Goal: Transaction & Acquisition: Purchase product/service

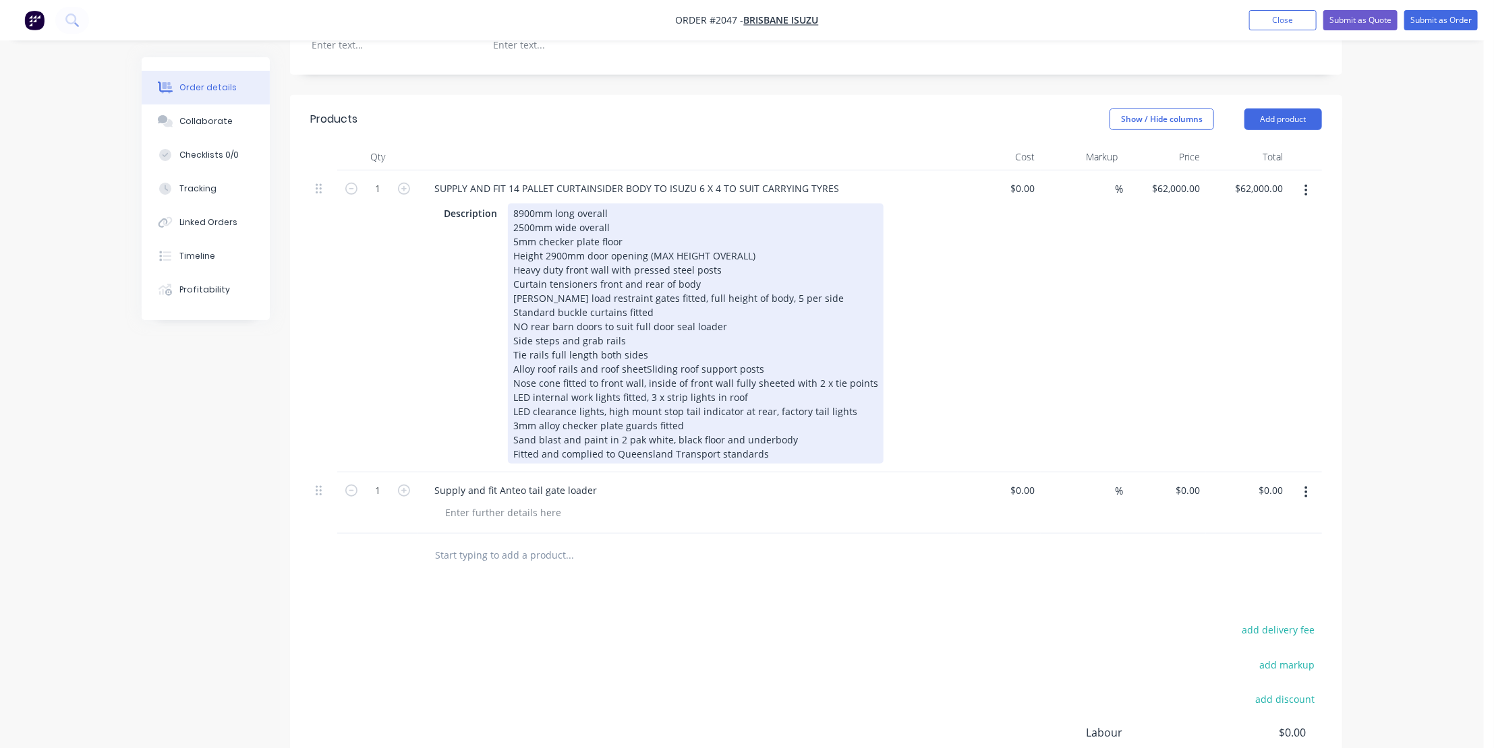
scroll to position [552, 0]
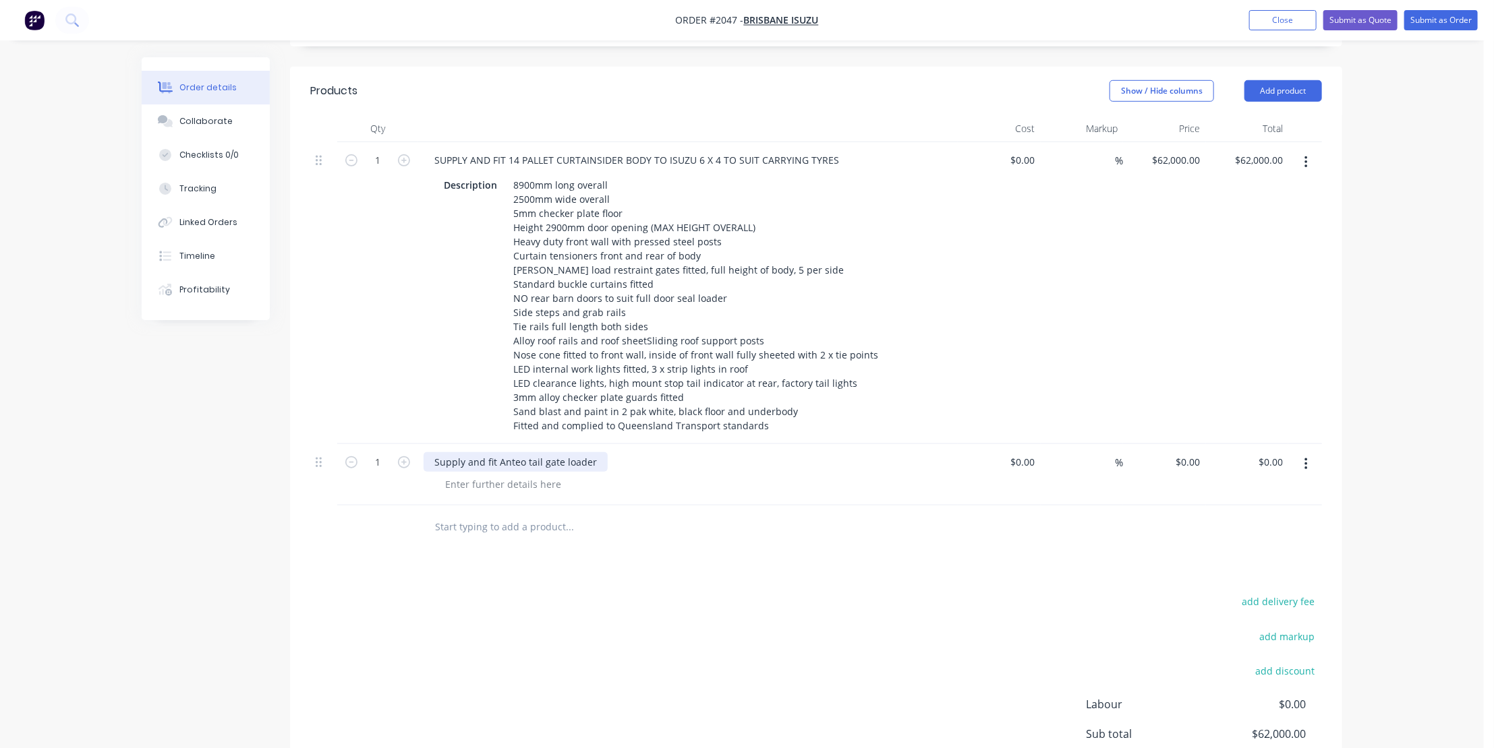
click at [595, 452] on div "Supply and fit Anteo tail gate loader" at bounding box center [515, 462] width 184 height 20
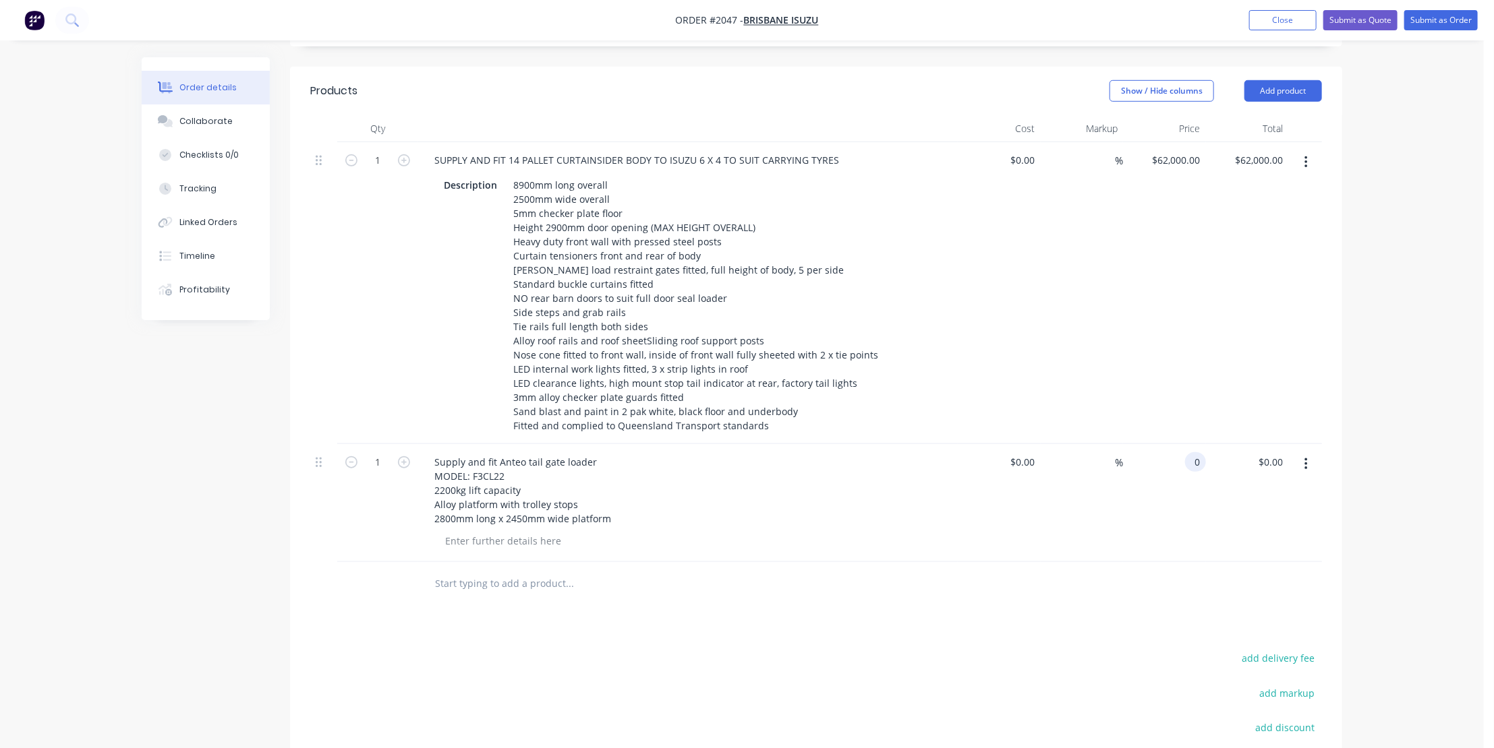
click at [1200, 452] on input "0" at bounding box center [1198, 462] width 16 height 20
type input "$14,260.00"
click at [477, 570] on input "text" at bounding box center [569, 583] width 270 height 27
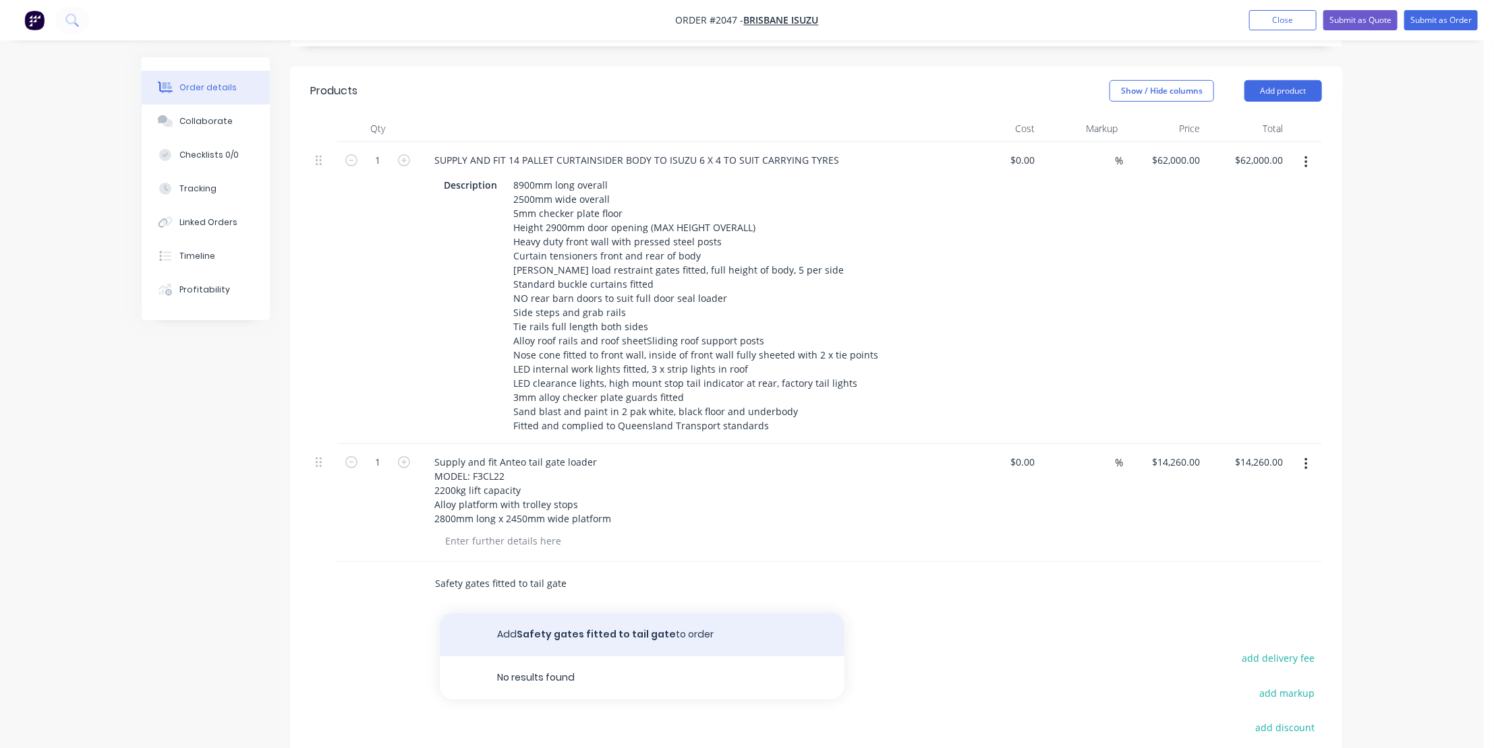
type input "Safety gates fitted to tail gate"
click at [640, 614] on button "Add Safety gates fitted to tail gate to order" at bounding box center [642, 635] width 405 height 43
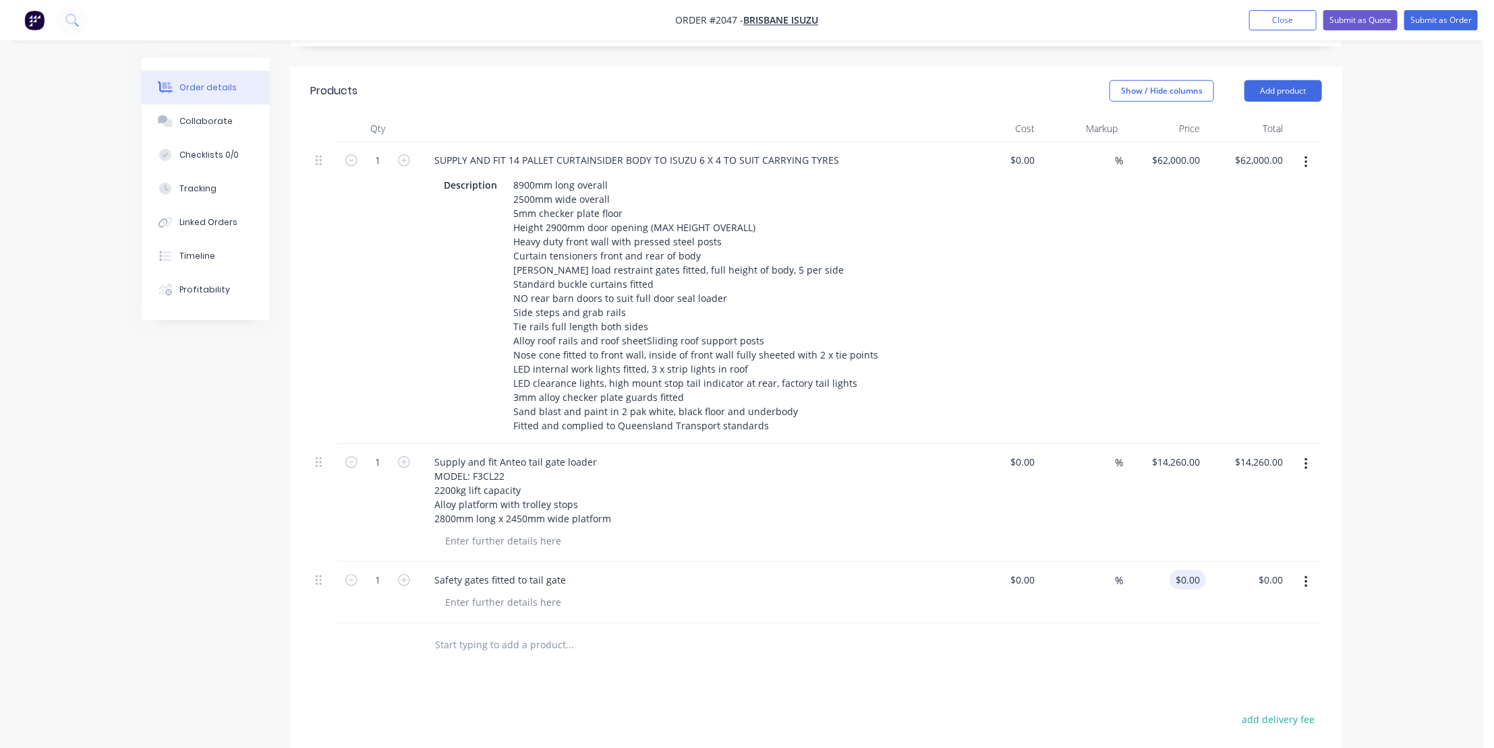
click at [1204, 564] on div "1 Safety gates fitted to tail gate $0.00 $0.00 % $0.00 $0.00 $0.00 $0.00" at bounding box center [815, 592] width 1011 height 61
click at [1190, 570] on input "0" at bounding box center [1198, 580] width 16 height 20
type input "$1,600.00"
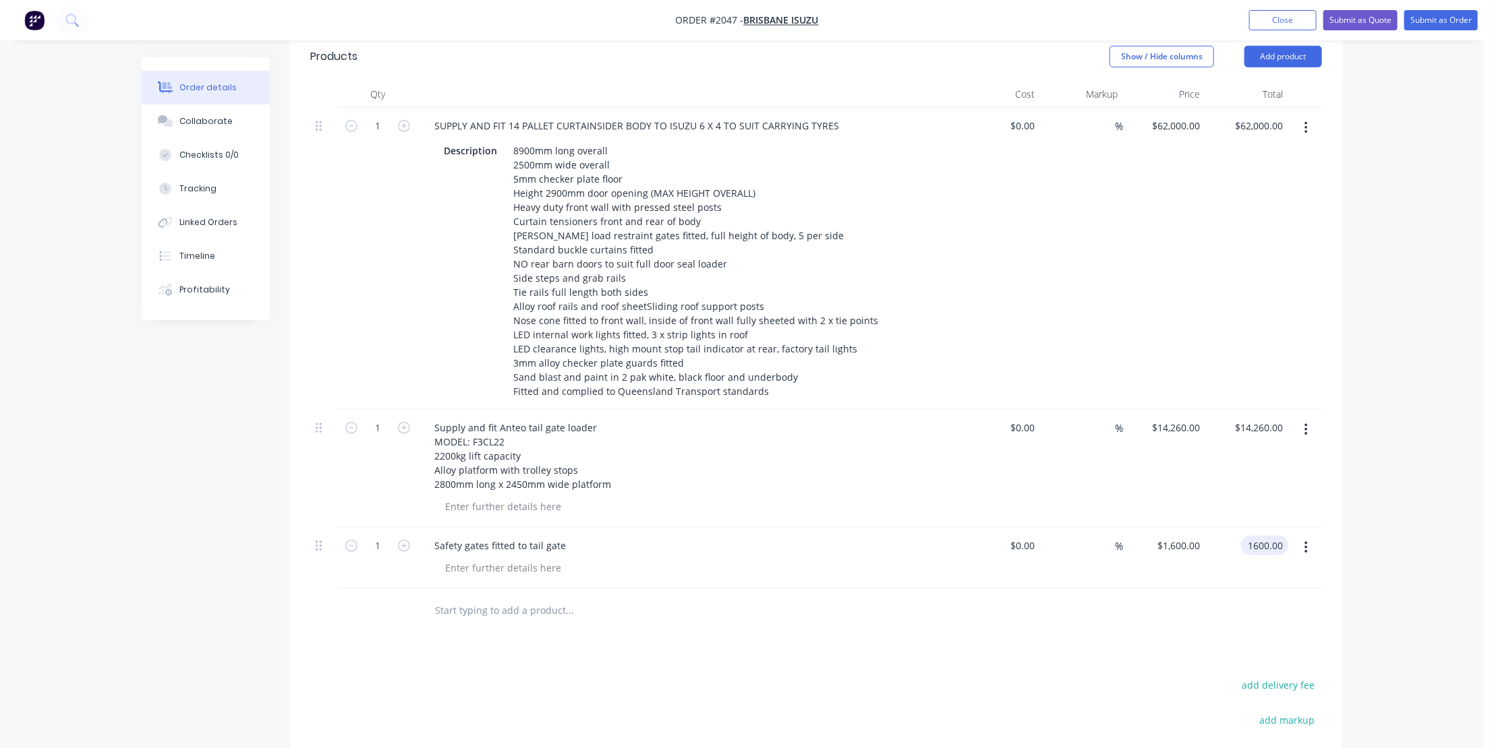
scroll to position [613, 0]
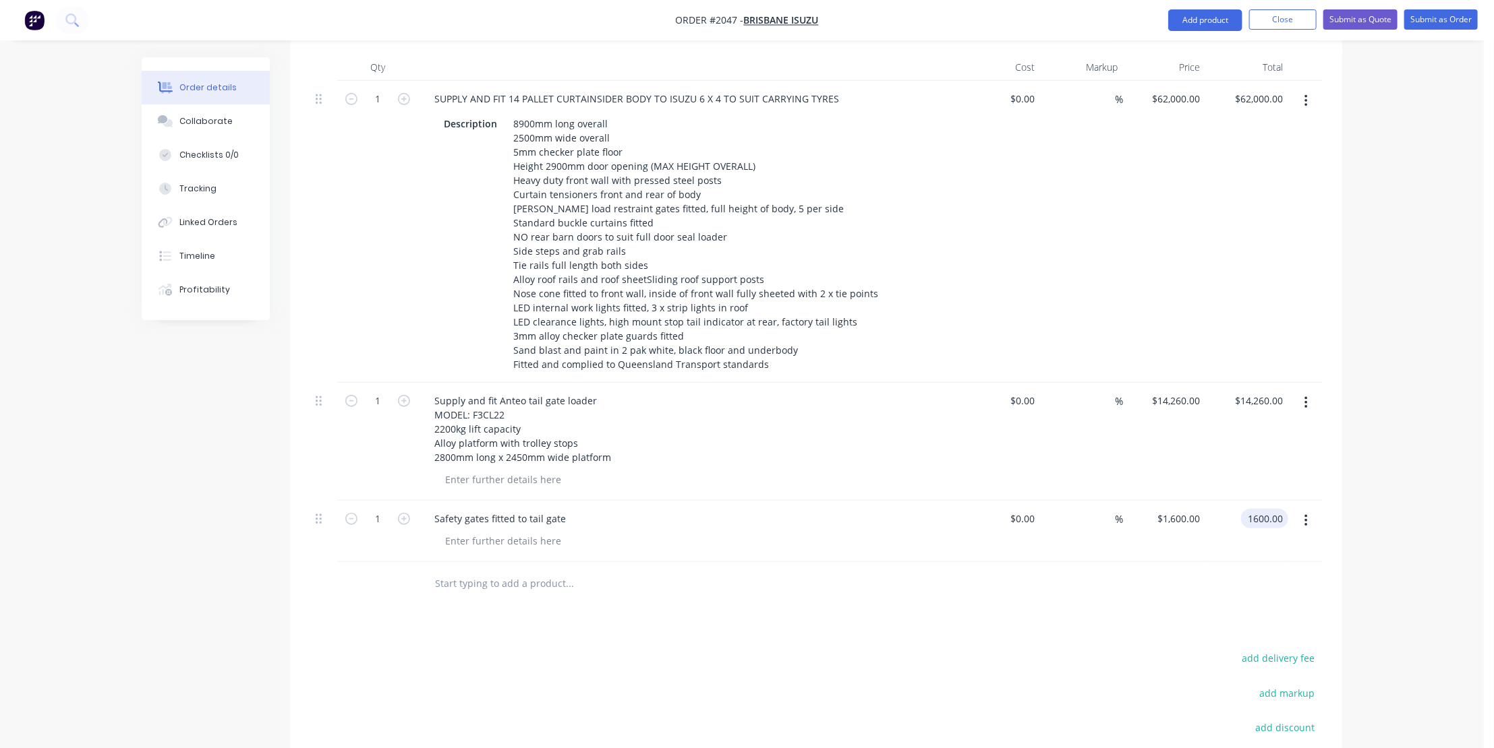
type input "$1,600.00"
click at [463, 570] on input "text" at bounding box center [569, 583] width 270 height 27
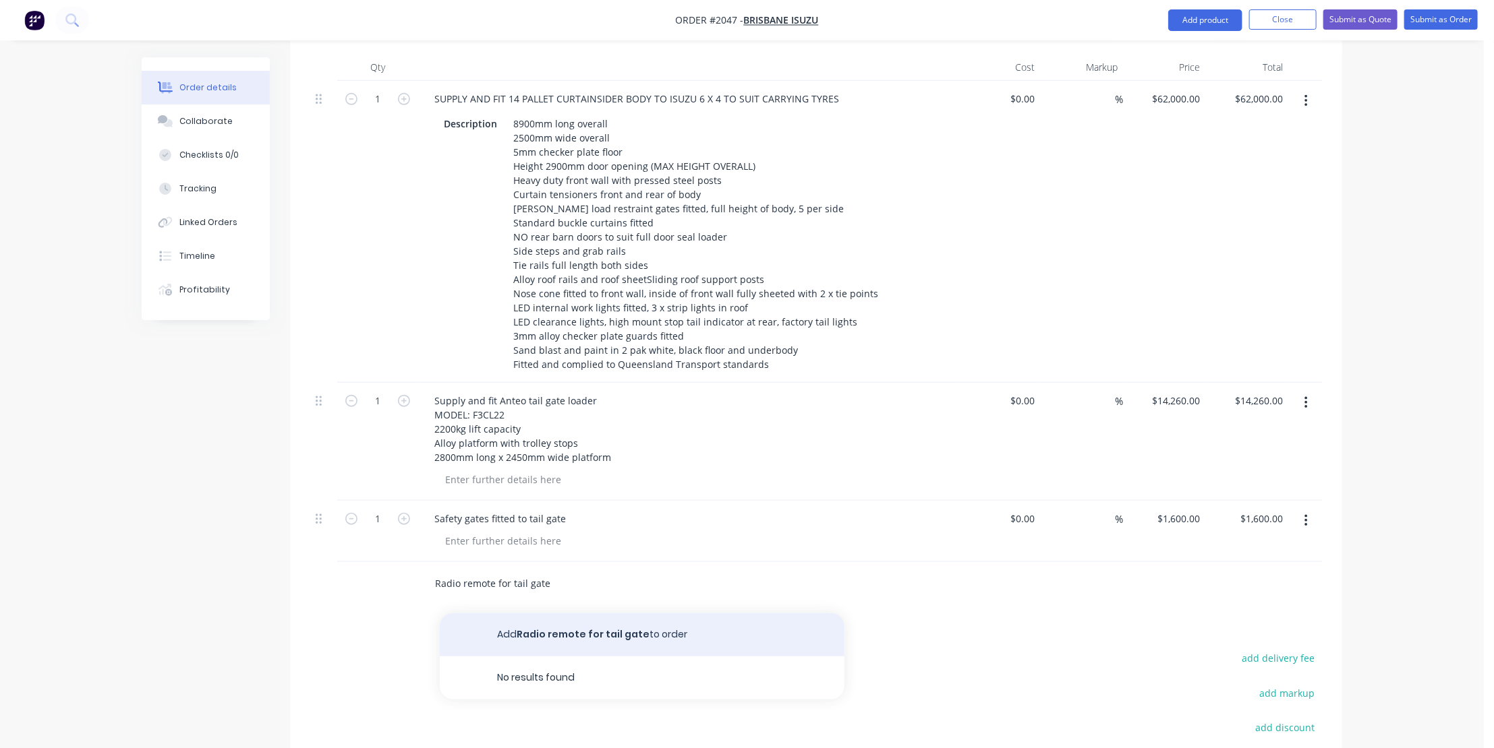
type input "Radio remote for tail gate"
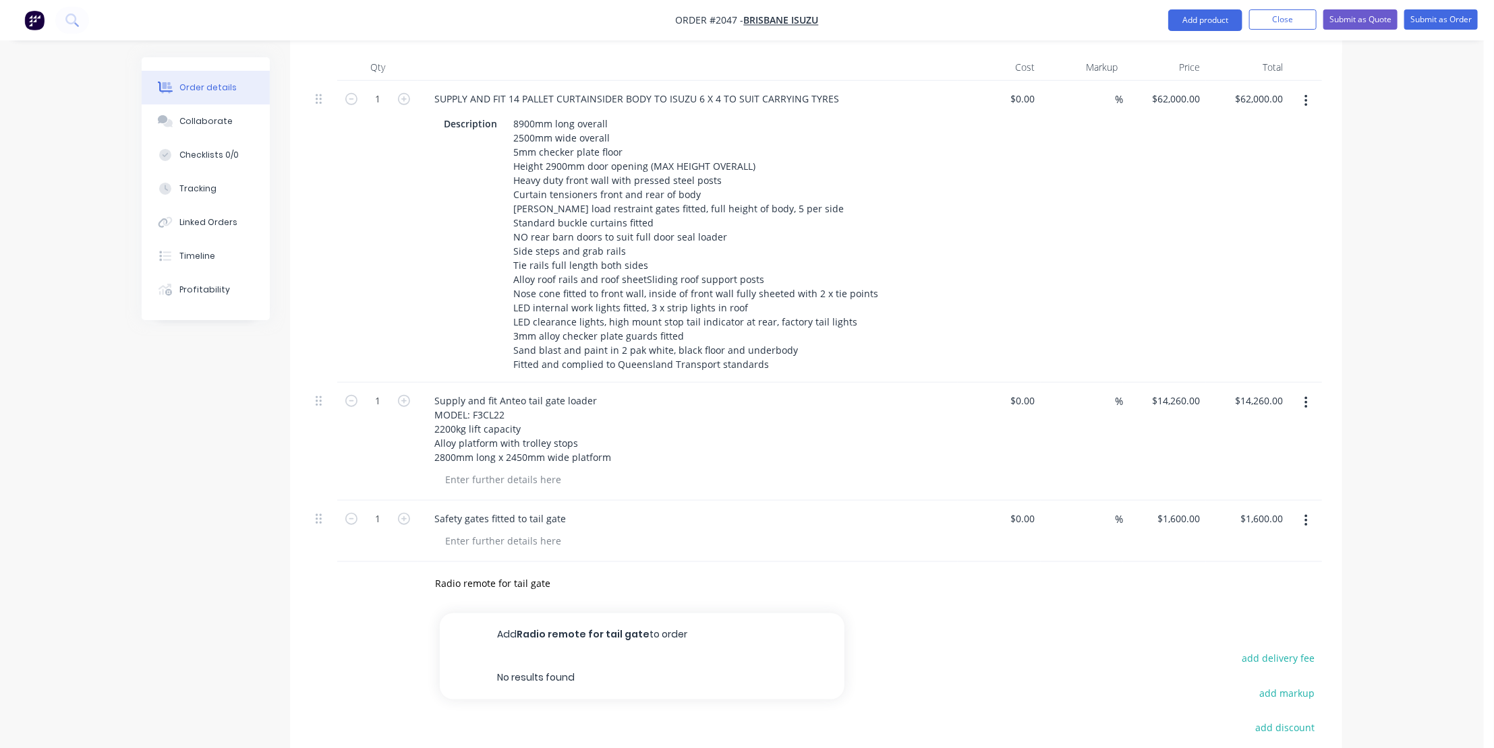
drag, startPoint x: 553, startPoint y: 620, endPoint x: 1001, endPoint y: 539, distance: 455.5
click at [553, 620] on button "Add Radio remote for tail gate to order" at bounding box center [642, 635] width 405 height 43
click at [1188, 570] on div "0 $0.00" at bounding box center [1187, 580] width 36 height 20
type input "$1,200.00"
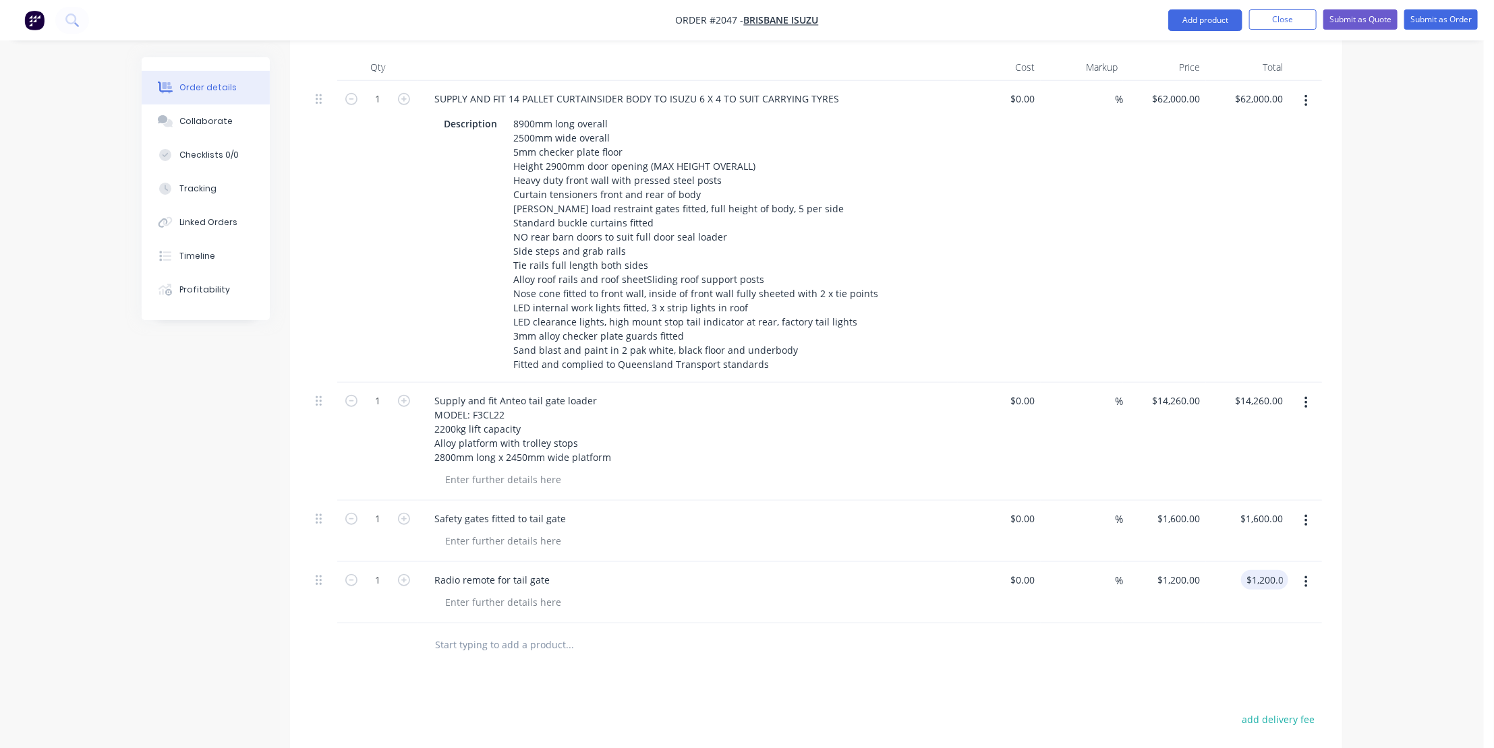
click at [474, 632] on input "text" at bounding box center [569, 645] width 270 height 27
type input "Under body tool box"
click at [560, 676] on button "Add Under body tool box to order" at bounding box center [642, 696] width 405 height 43
click at [1186, 632] on div "0 $0.00" at bounding box center [1187, 642] width 36 height 20
type input "$1,200.00"
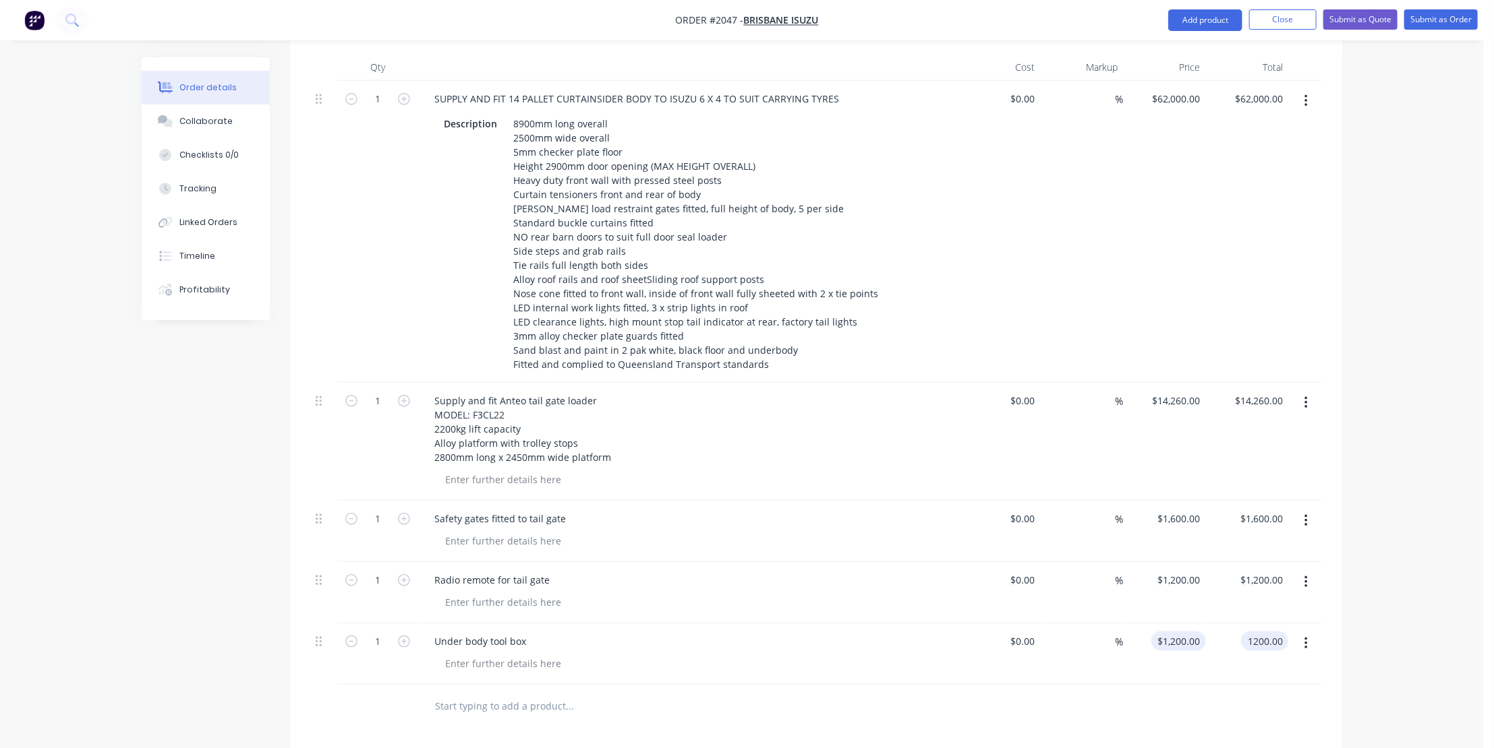
scroll to position [429, 0]
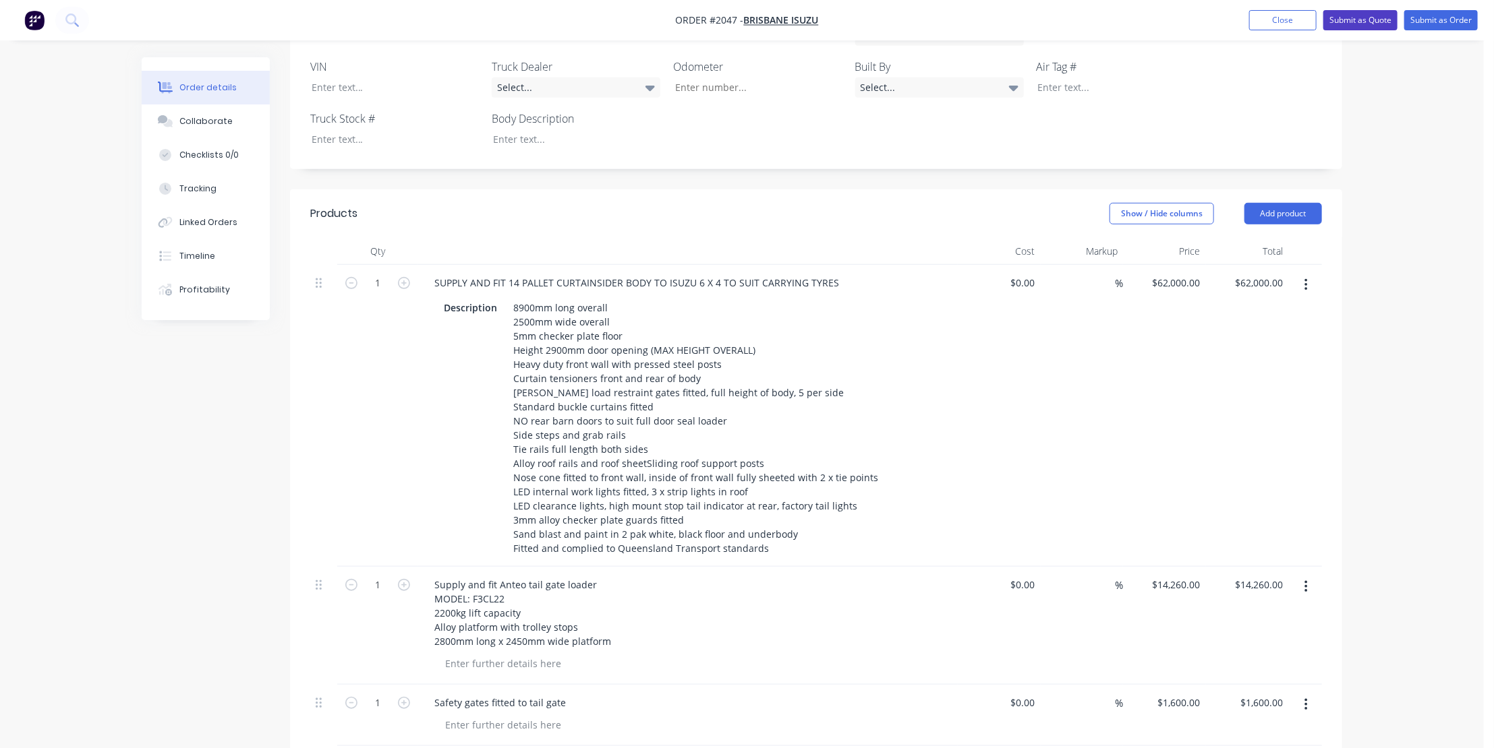
type input "$1,200.00"
click at [1341, 12] on button "Submit as Quote" at bounding box center [1360, 20] width 74 height 20
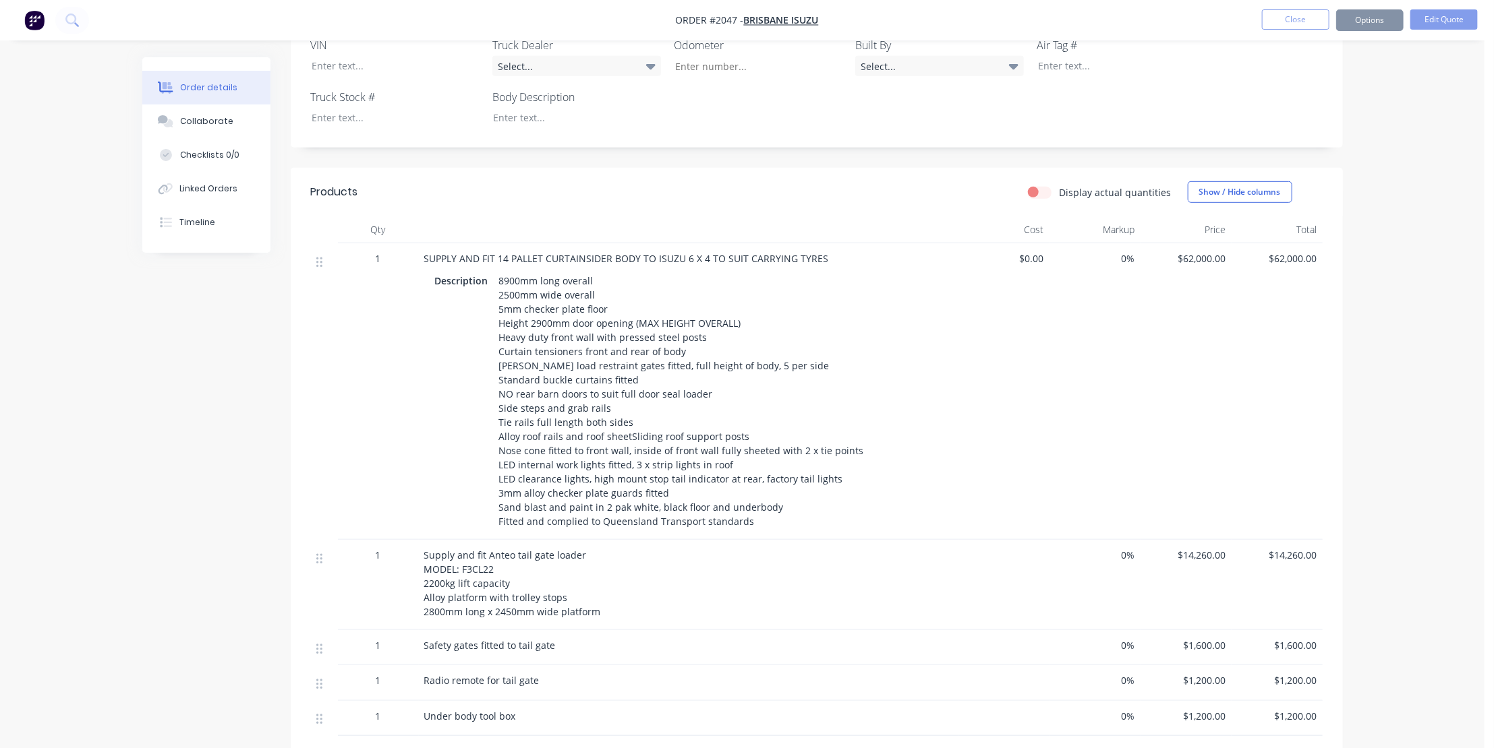
scroll to position [0, 0]
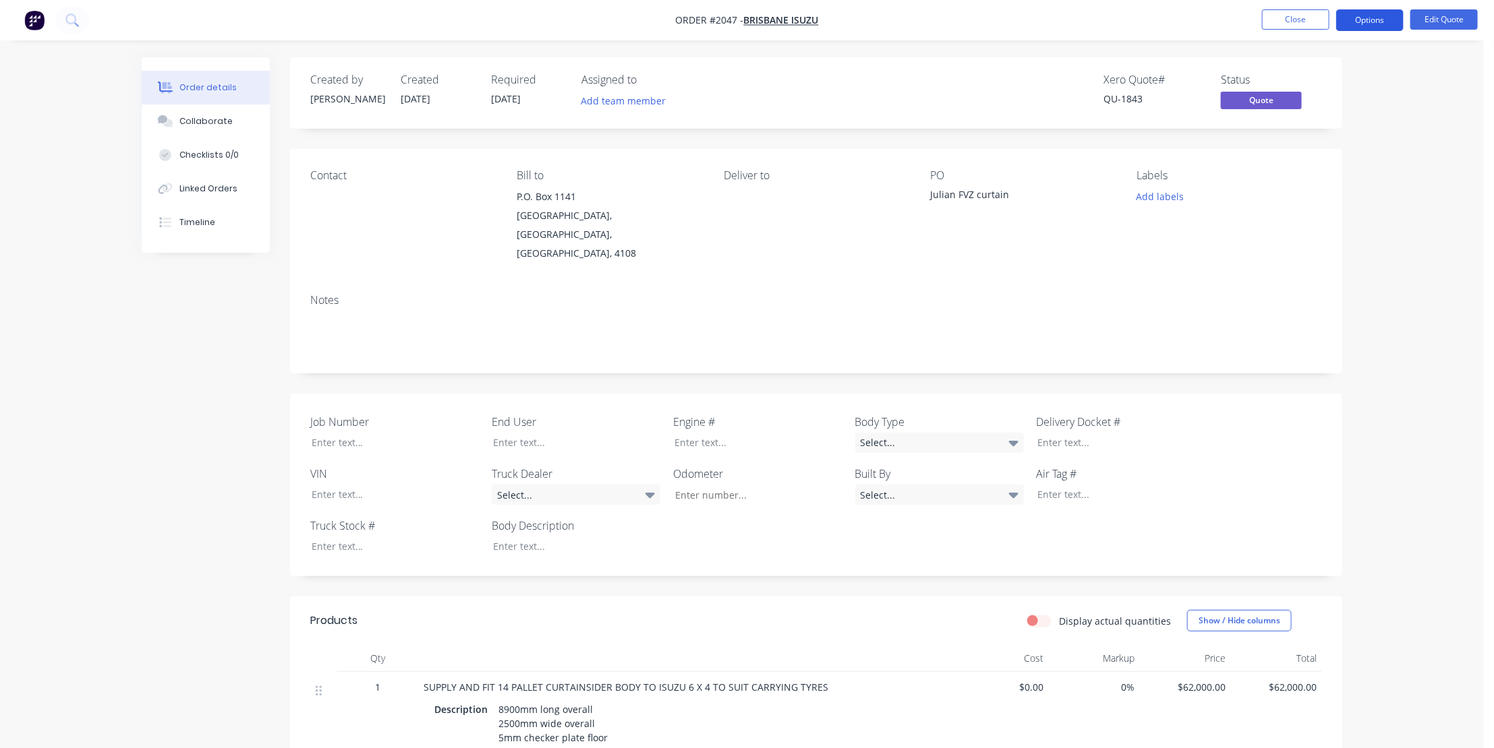
click at [1371, 13] on button "Options" at bounding box center [1369, 20] width 67 height 22
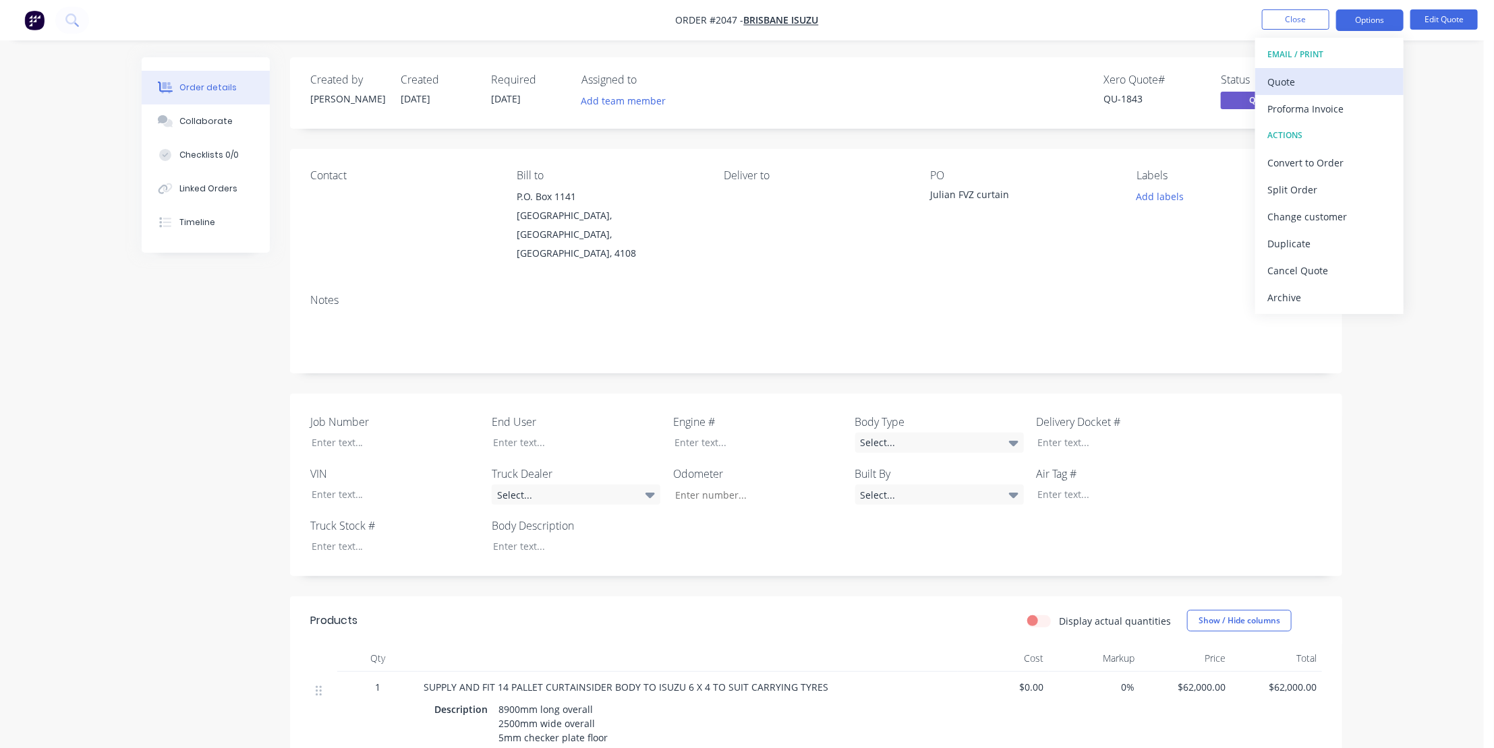
click at [1278, 76] on div "Quote" at bounding box center [1329, 82] width 124 height 20
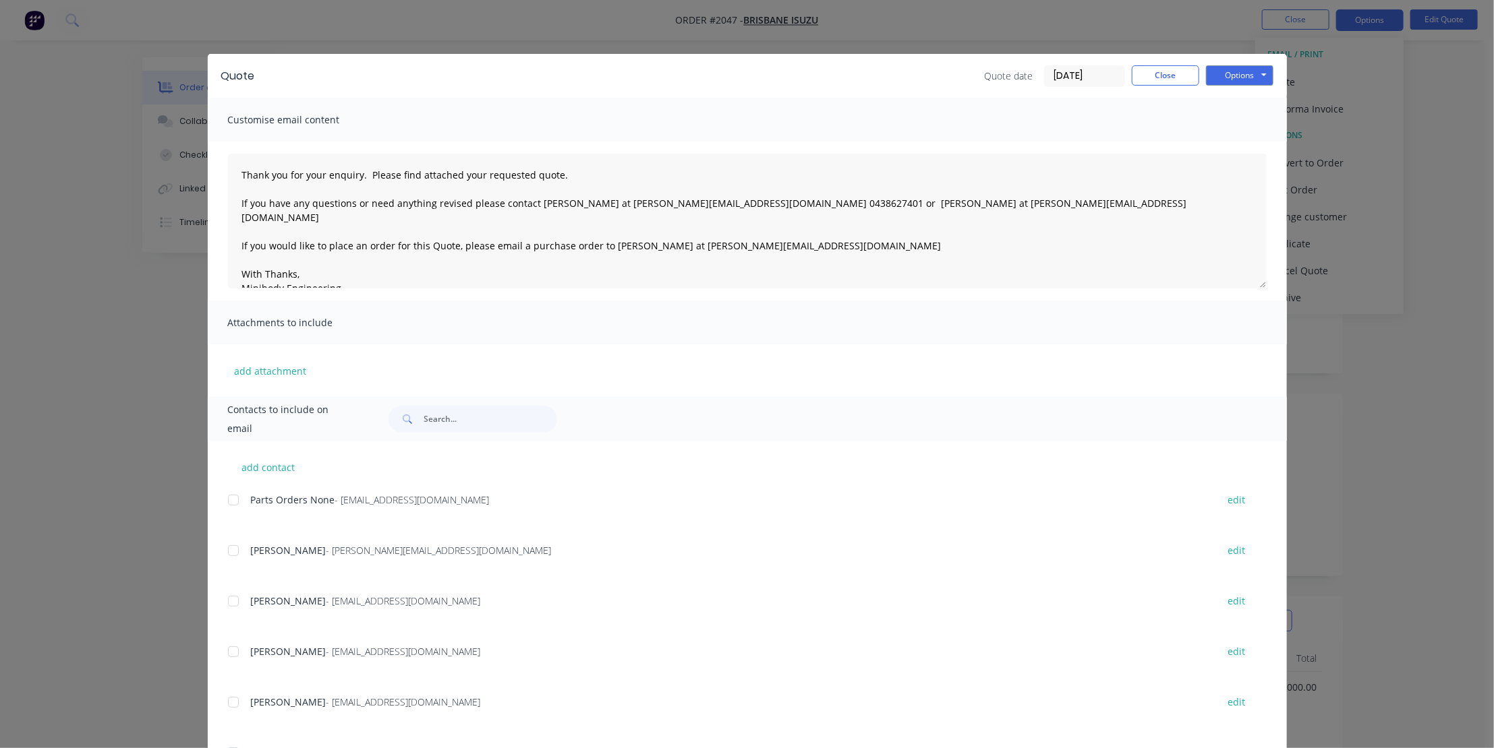
scroll to position [429, 0]
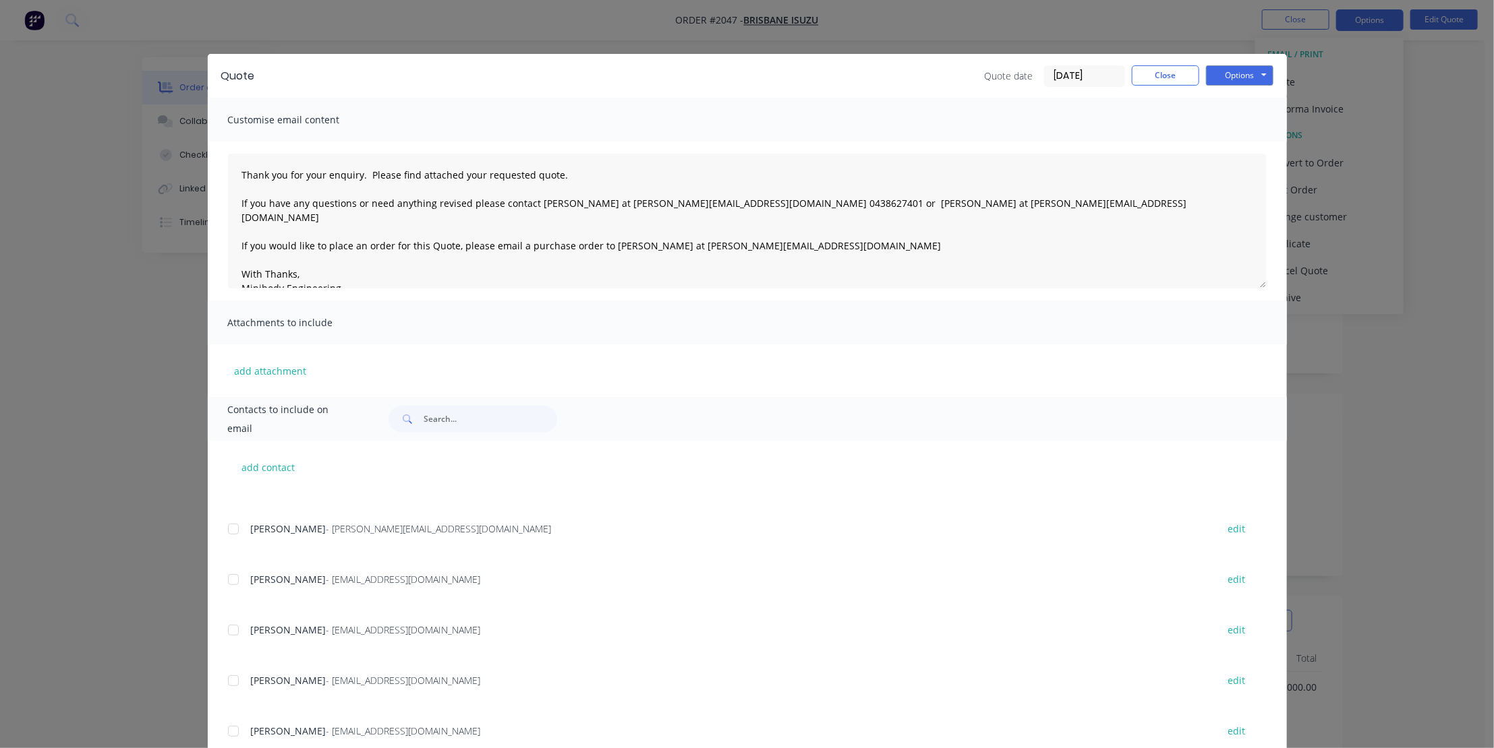
drag, startPoint x: 226, startPoint y: 633, endPoint x: 258, endPoint y: 632, distance: 31.7
click at [228, 632] on div at bounding box center [233, 630] width 27 height 27
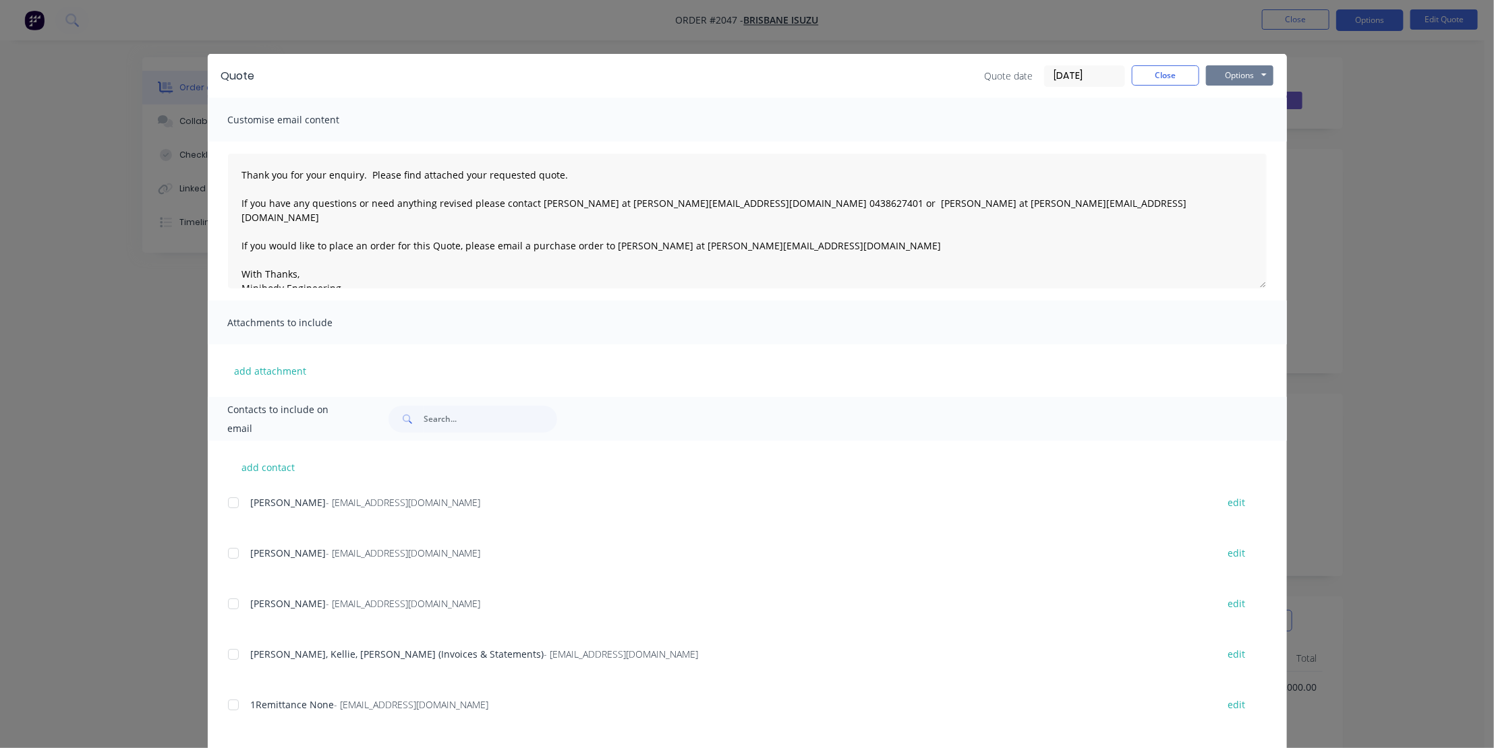
click at [1244, 73] on button "Options" at bounding box center [1239, 75] width 67 height 20
click at [1241, 136] on button "Email" at bounding box center [1249, 144] width 86 height 22
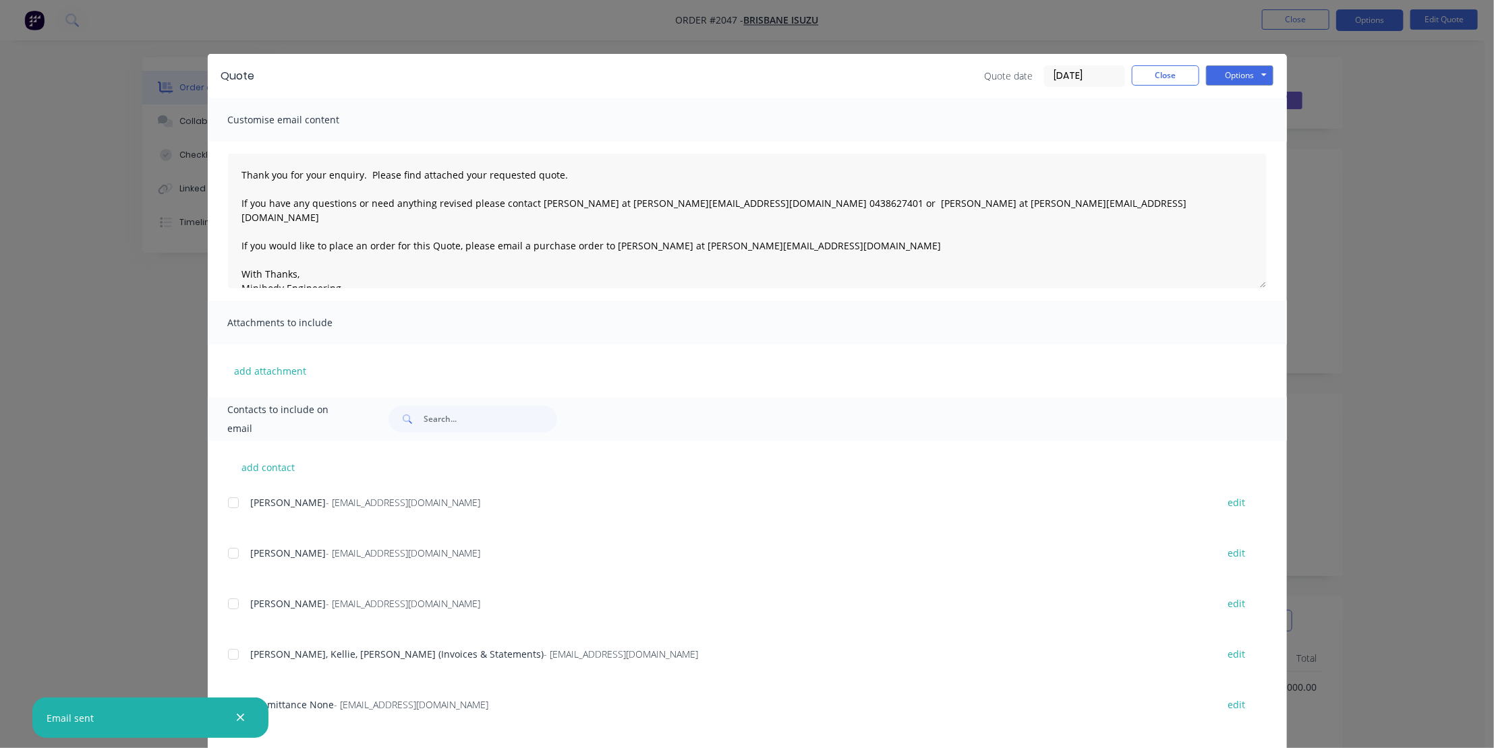
drag, startPoint x: 241, startPoint y: 717, endPoint x: 269, endPoint y: 721, distance: 27.9
click at [241, 718] on icon "button" at bounding box center [240, 718] width 9 height 12
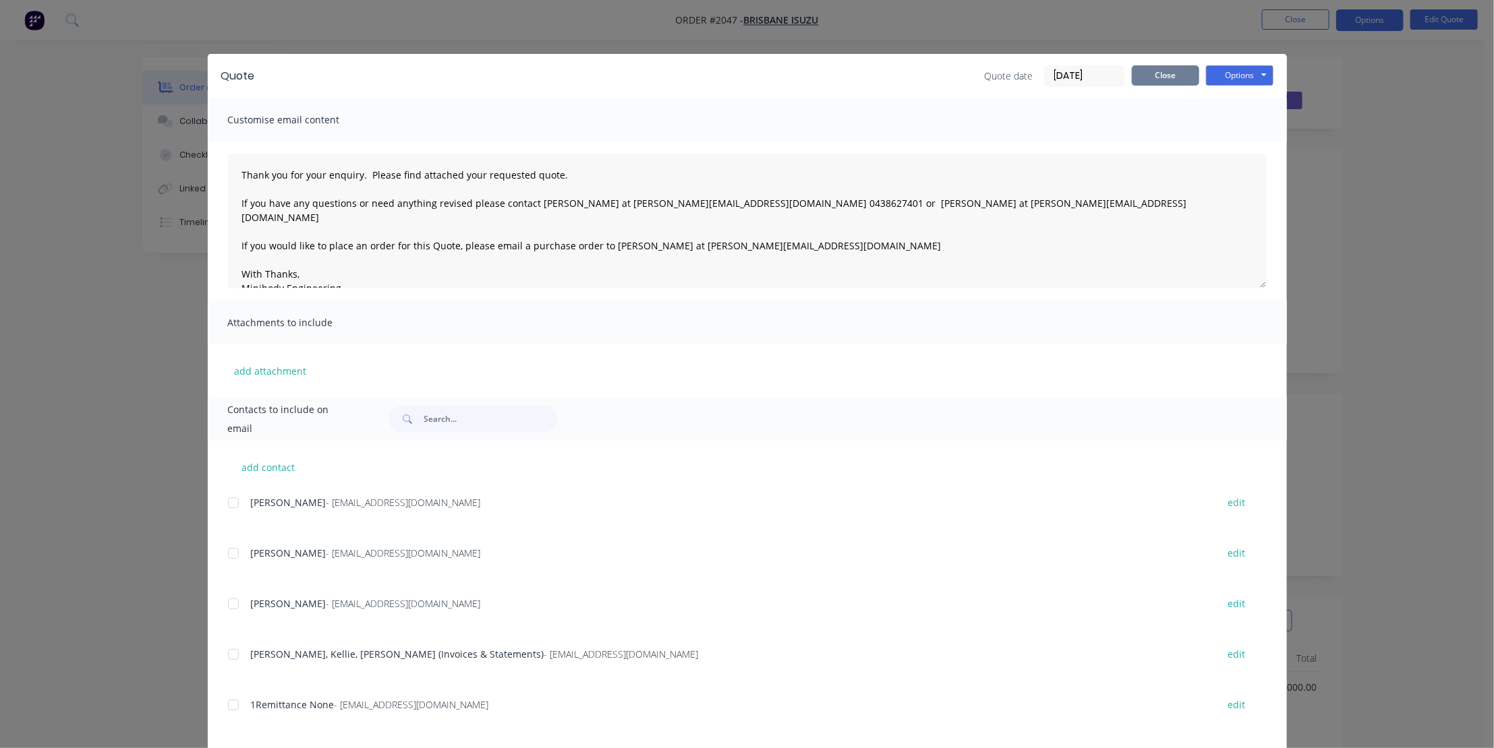
click at [1172, 75] on button "Close" at bounding box center [1164, 75] width 67 height 20
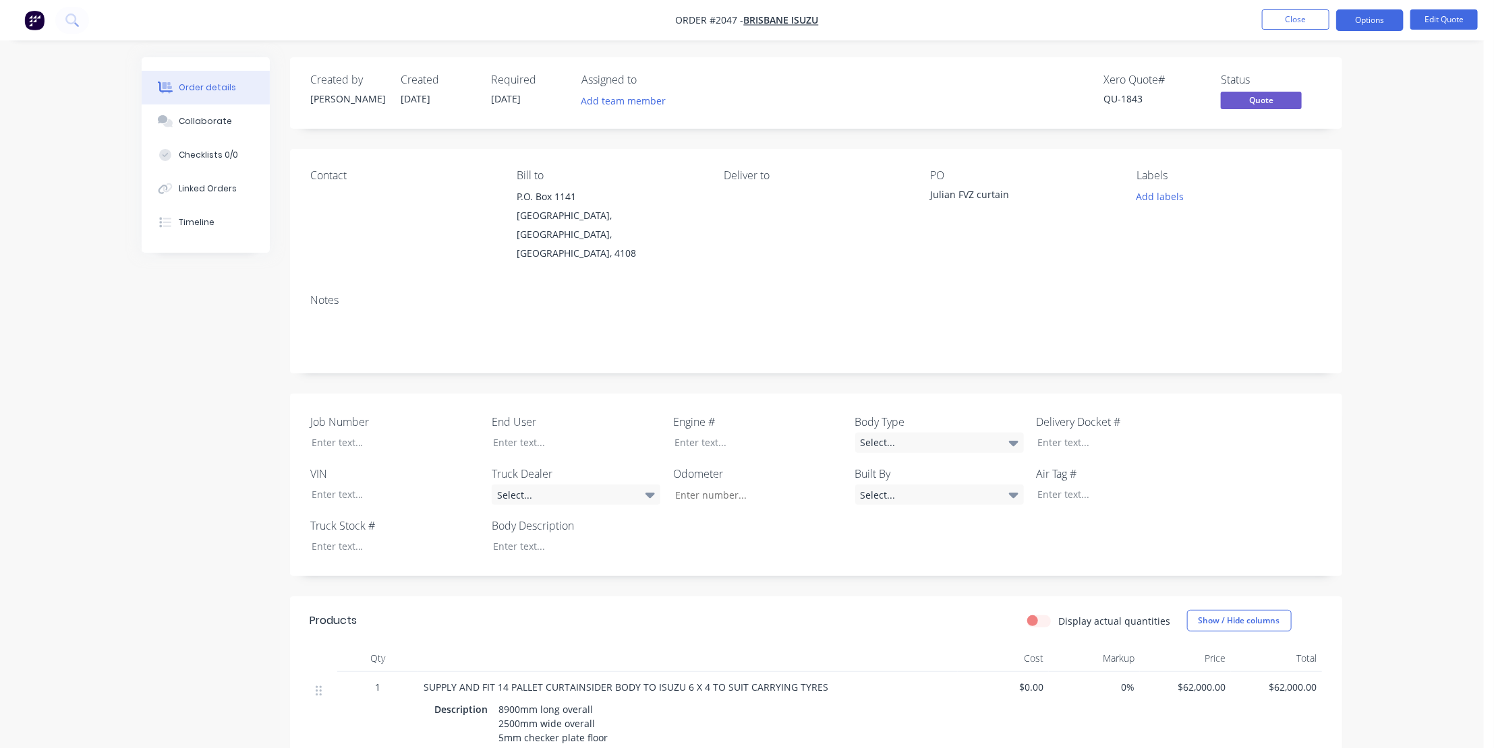
click at [1444, 311] on div "Order details Collaborate Checklists 0/0 Linked Orders Timeline Order details C…" at bounding box center [741, 702] width 1483 height 1405
click at [1295, 18] on button "Close" at bounding box center [1295, 19] width 67 height 20
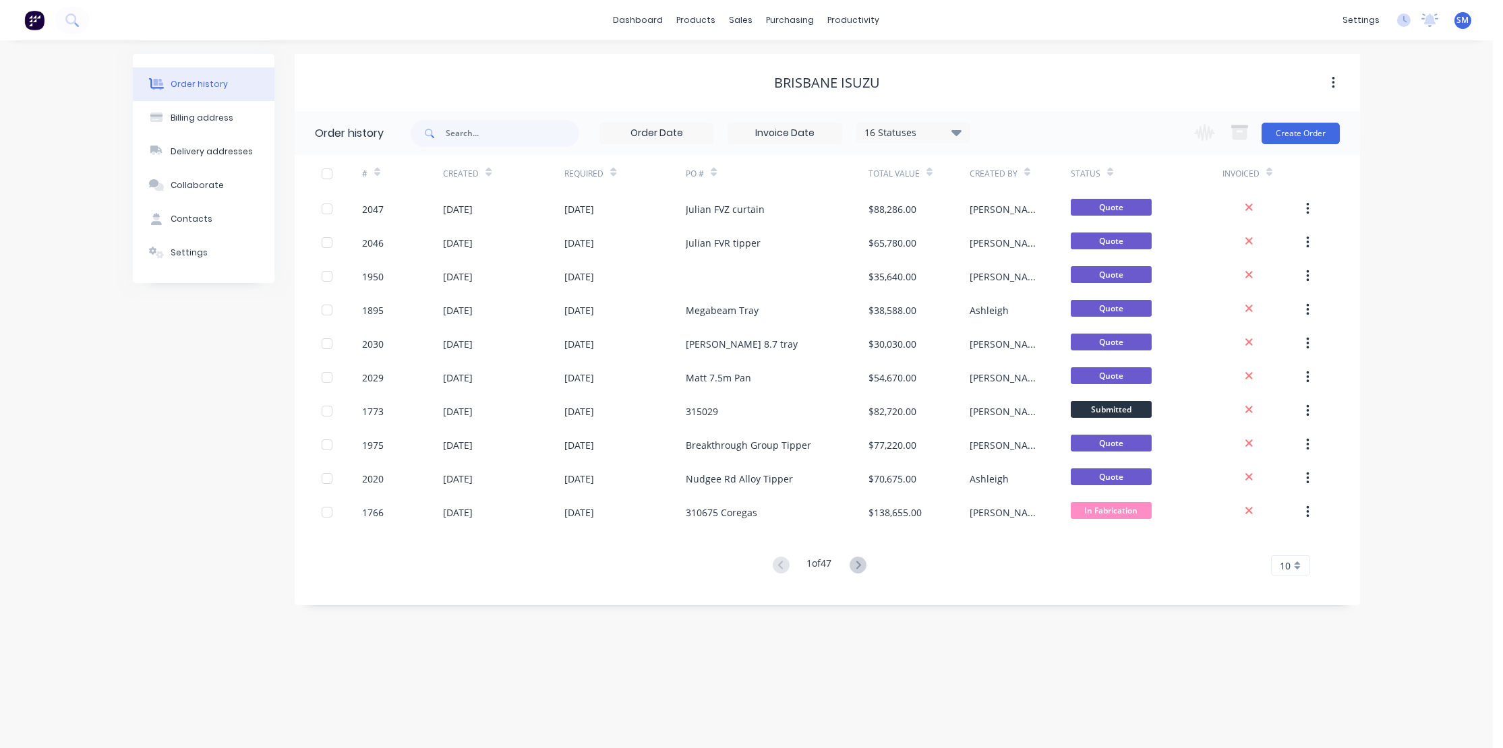
click at [890, 706] on div "Order history Billing address Delivery addresses Collaborate Contacts Settings …" at bounding box center [746, 394] width 1493 height 708
click at [1310, 130] on button "Create Order" at bounding box center [1301, 134] width 78 height 22
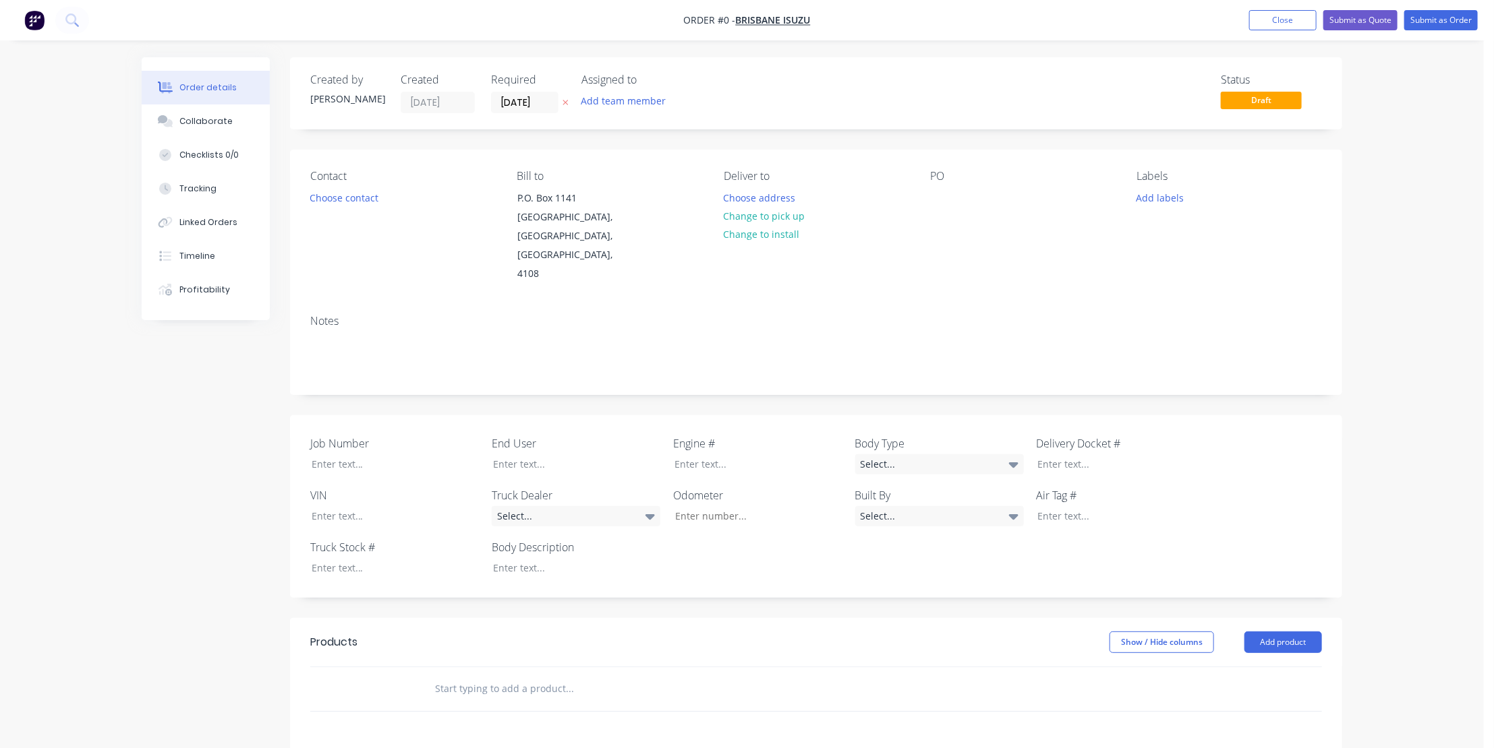
click at [955, 192] on div "PO" at bounding box center [1022, 227] width 185 height 114
click at [943, 198] on div at bounding box center [941, 198] width 22 height 20
click at [465, 672] on div "Order details Collaborate Checklists 0/0 Tracking Linked Orders Timeline Profit…" at bounding box center [741, 556] width 1227 height 999
type input "supply and fit tray"
click at [532, 723] on button "Add supply and fit tray to order" at bounding box center [642, 740] width 405 height 43
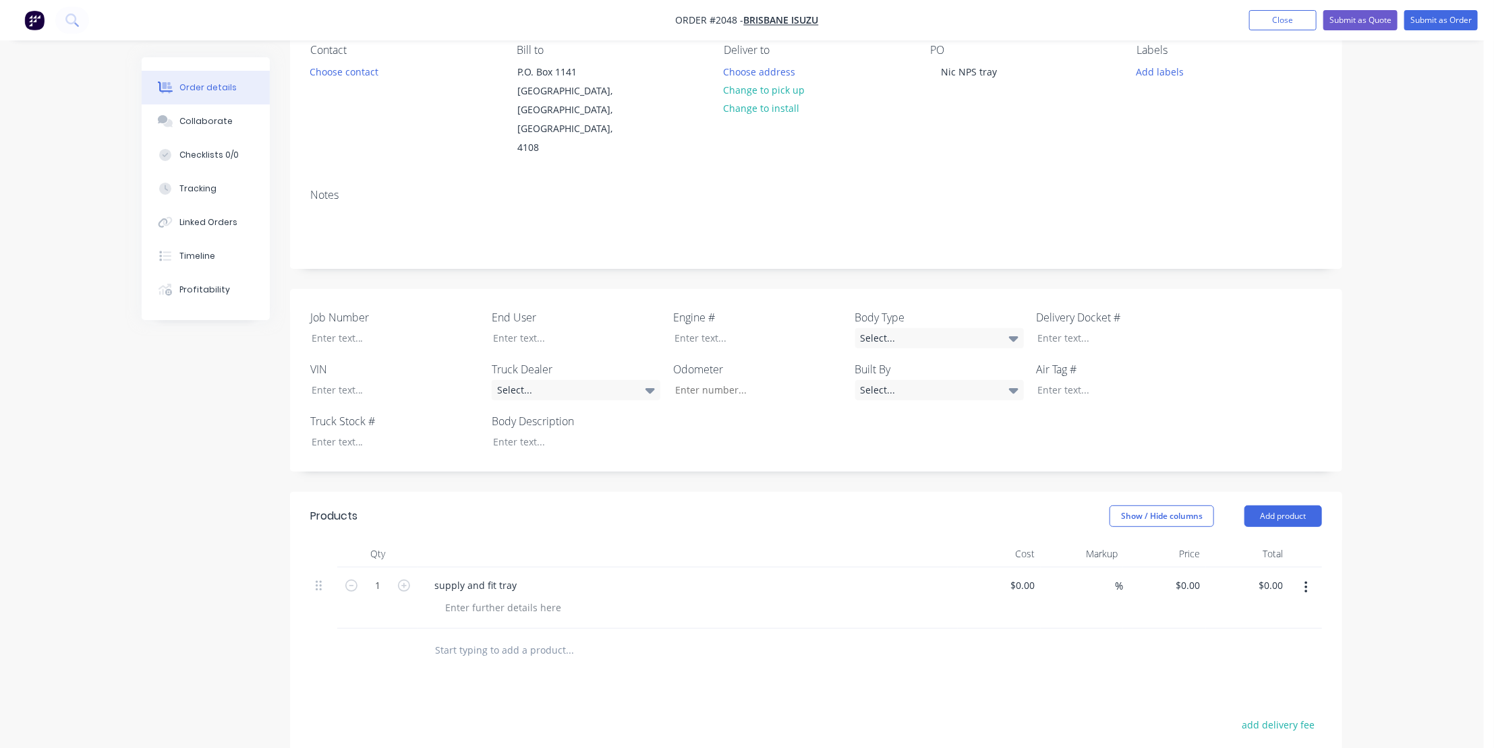
scroll to position [245, 0]
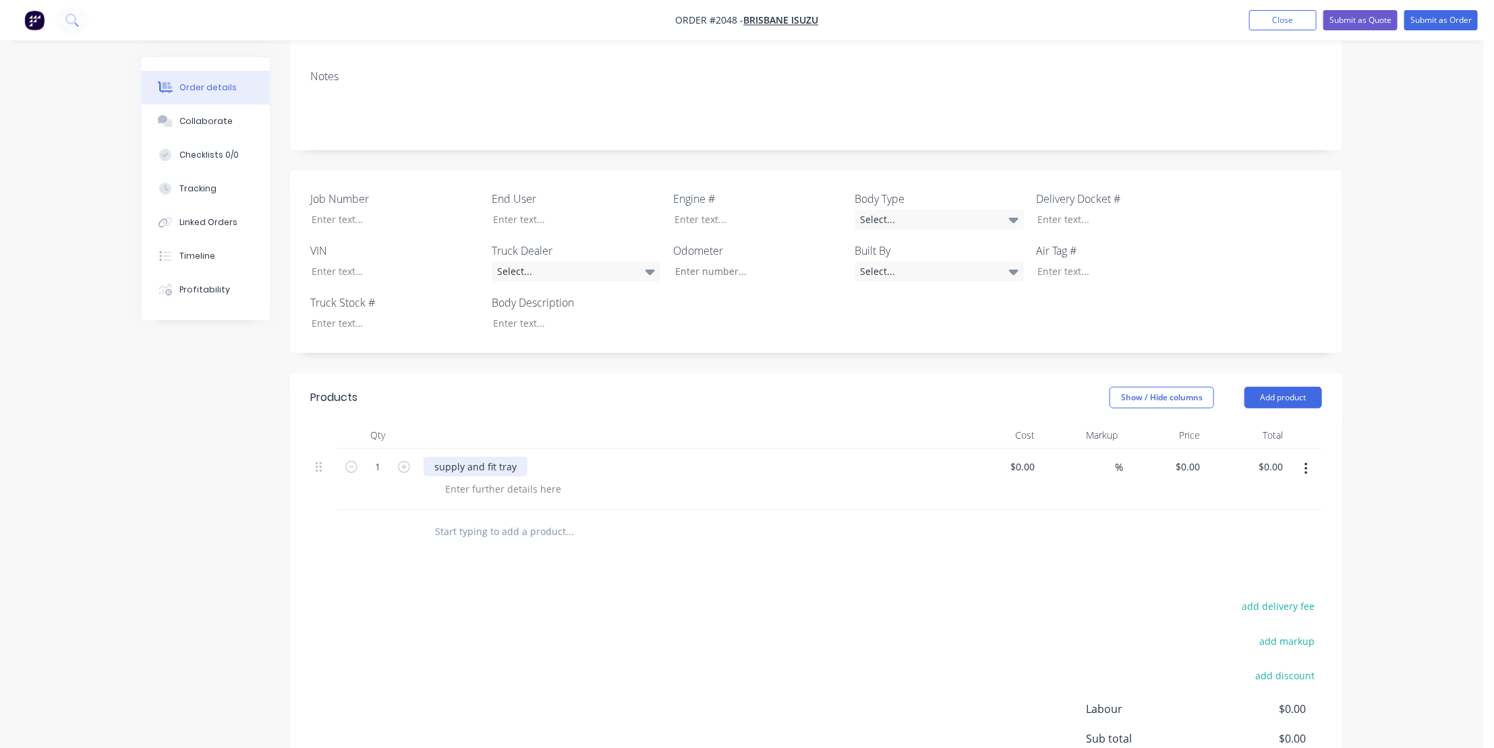
click at [476, 457] on div "supply and fit tray" at bounding box center [475, 467] width 104 height 20
click at [519, 457] on div "supply and fit tray" at bounding box center [475, 467] width 104 height 20
drag, startPoint x: 520, startPoint y: 447, endPoint x: 328, endPoint y: 445, distance: 192.2
click at [328, 449] on div "1 supply and fit tray $0.00 $0.00 % $0.00 $0.00 $0.00 $0.00" at bounding box center [815, 479] width 1011 height 61
drag, startPoint x: 371, startPoint y: 445, endPoint x: 306, endPoint y: 442, distance: 64.8
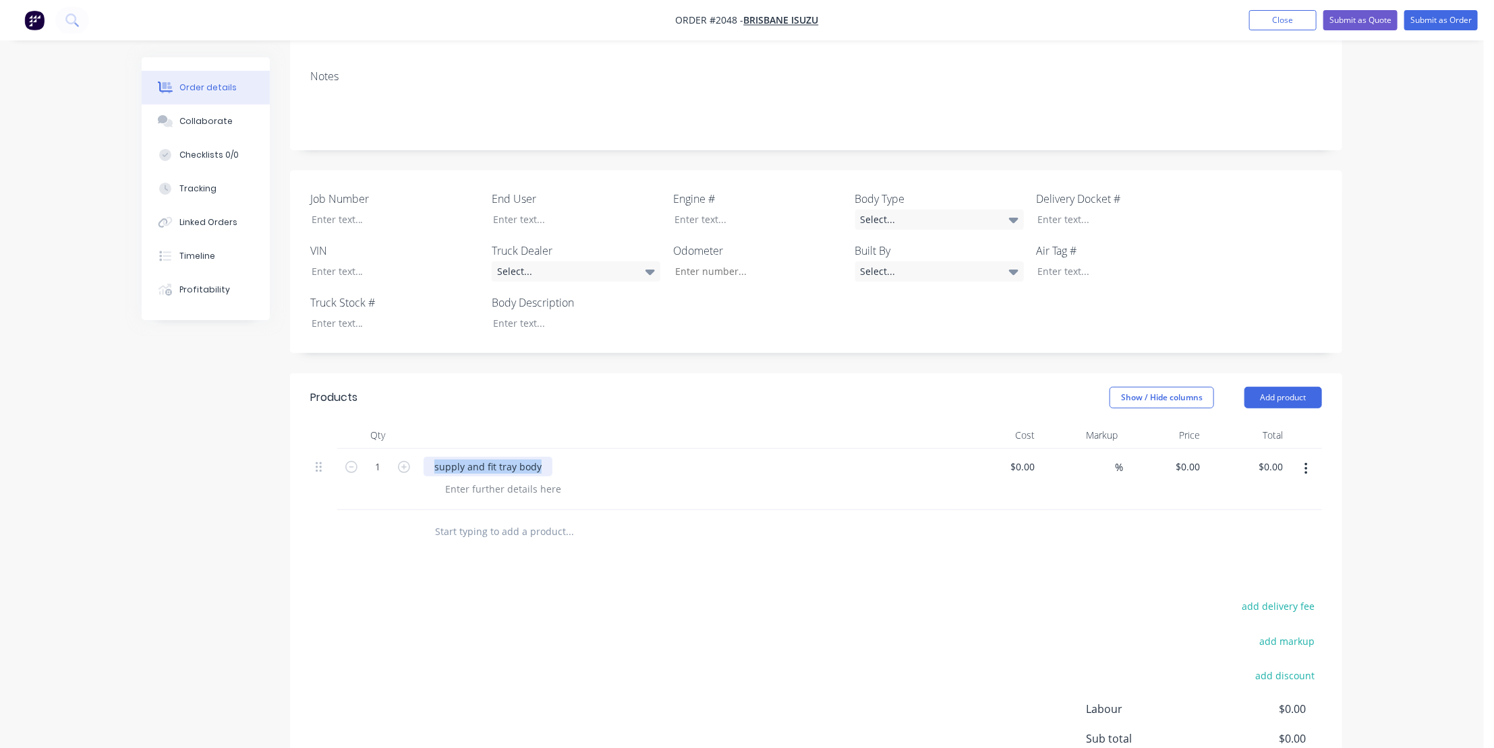
click at [307, 443] on div "Qty Cost Markup Price Total 1 supply and fit tray body $0.00 $0.00 % $0.00 $0.0…" at bounding box center [816, 488] width 1052 height 132
click at [1303, 457] on button "button" at bounding box center [1306, 469] width 32 height 24
click at [1225, 576] on div "Delete" at bounding box center [1258, 586] width 104 height 20
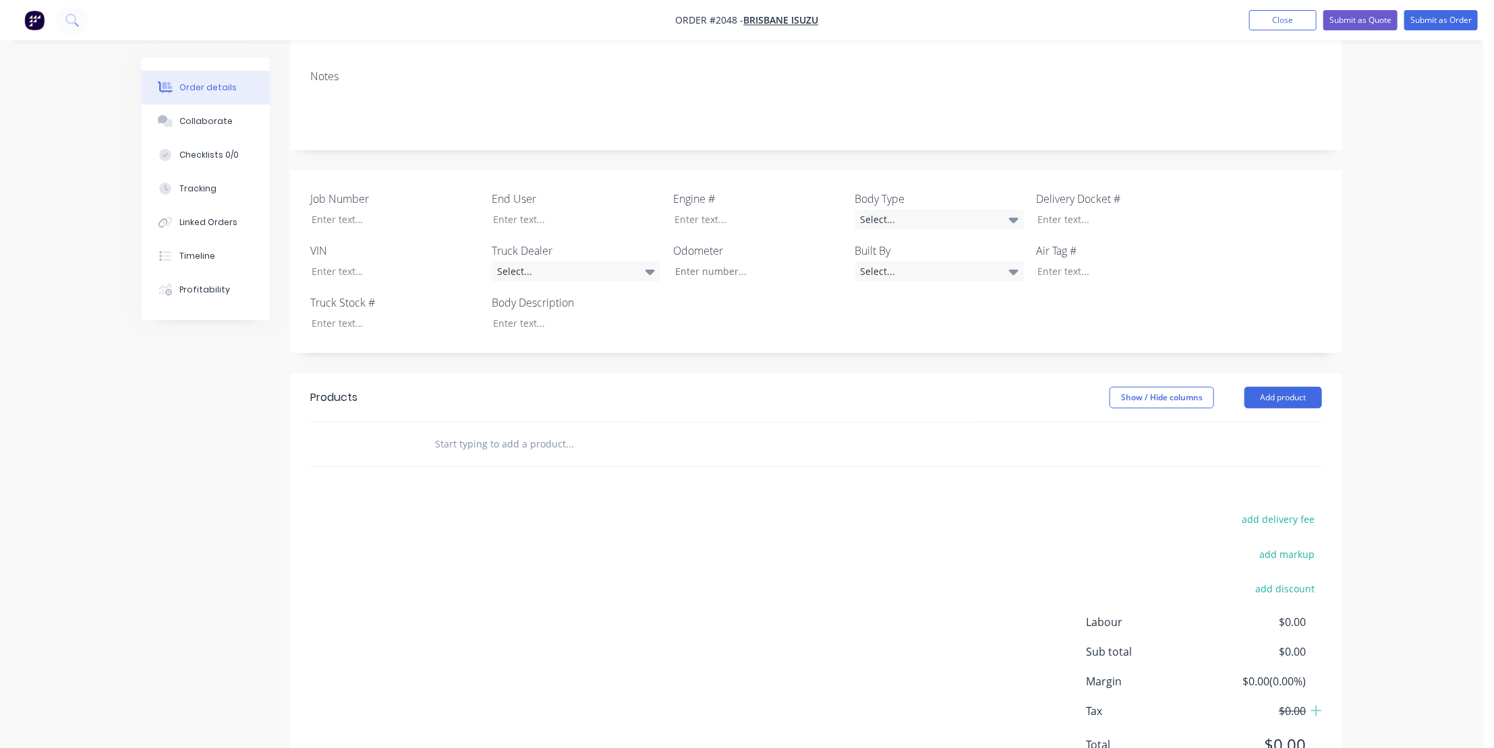
click at [482, 431] on input "text" at bounding box center [569, 444] width 270 height 27
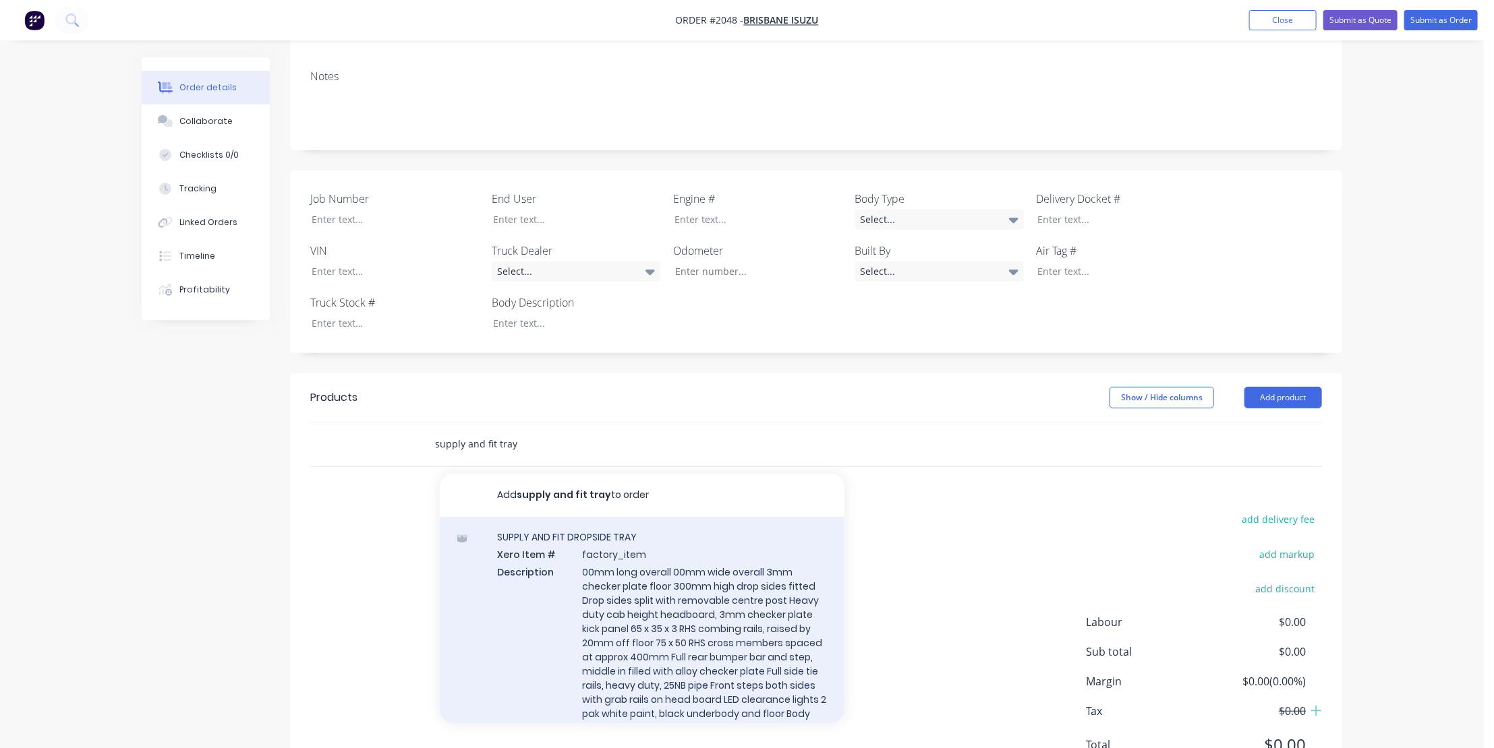
type input "supply and fit tray"
click at [587, 521] on div "SUPPLY AND FIT DROPSIDE TRAY Xero Item # factory_item Description 00mm long ove…" at bounding box center [642, 640] width 405 height 247
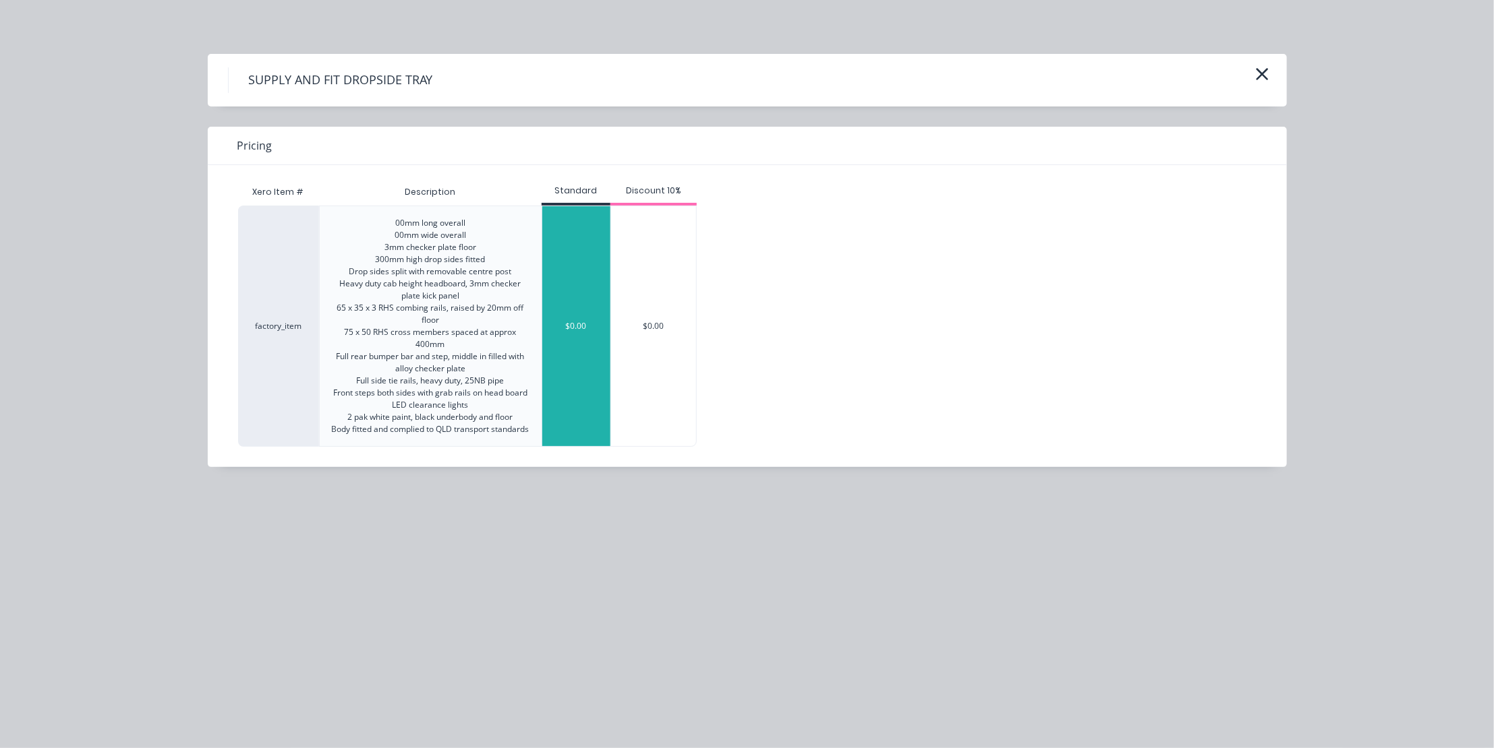
click at [566, 295] on div "$0.00" at bounding box center [576, 326] width 68 height 240
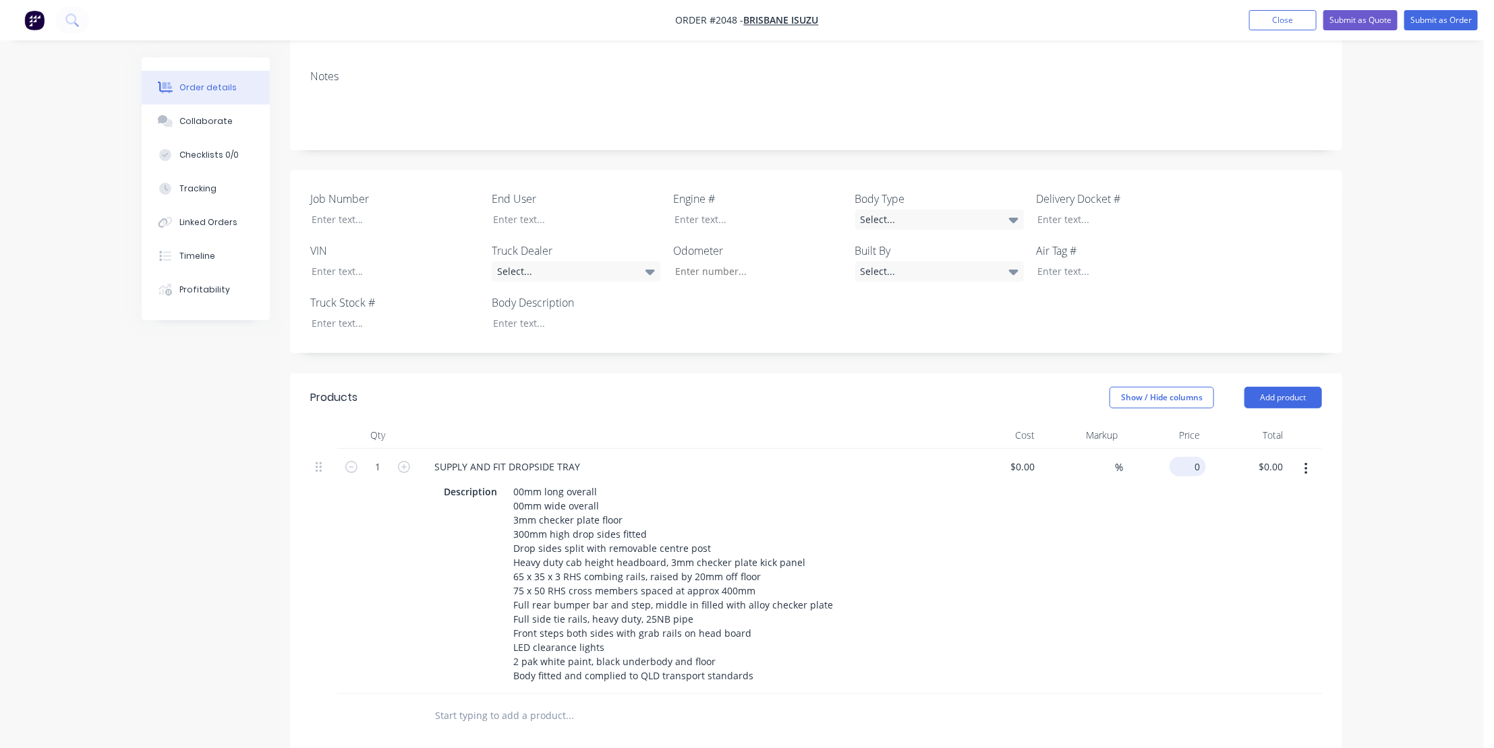
click at [1189, 457] on div "0 $0.00" at bounding box center [1187, 467] width 36 height 20
type input "$21,400.00"
drag, startPoint x: 582, startPoint y: 443, endPoint x: 511, endPoint y: 452, distance: 71.3
click at [511, 457] on div "SUPPLY AND FIT DROPSIDE TRAY" at bounding box center [506, 467] width 167 height 20
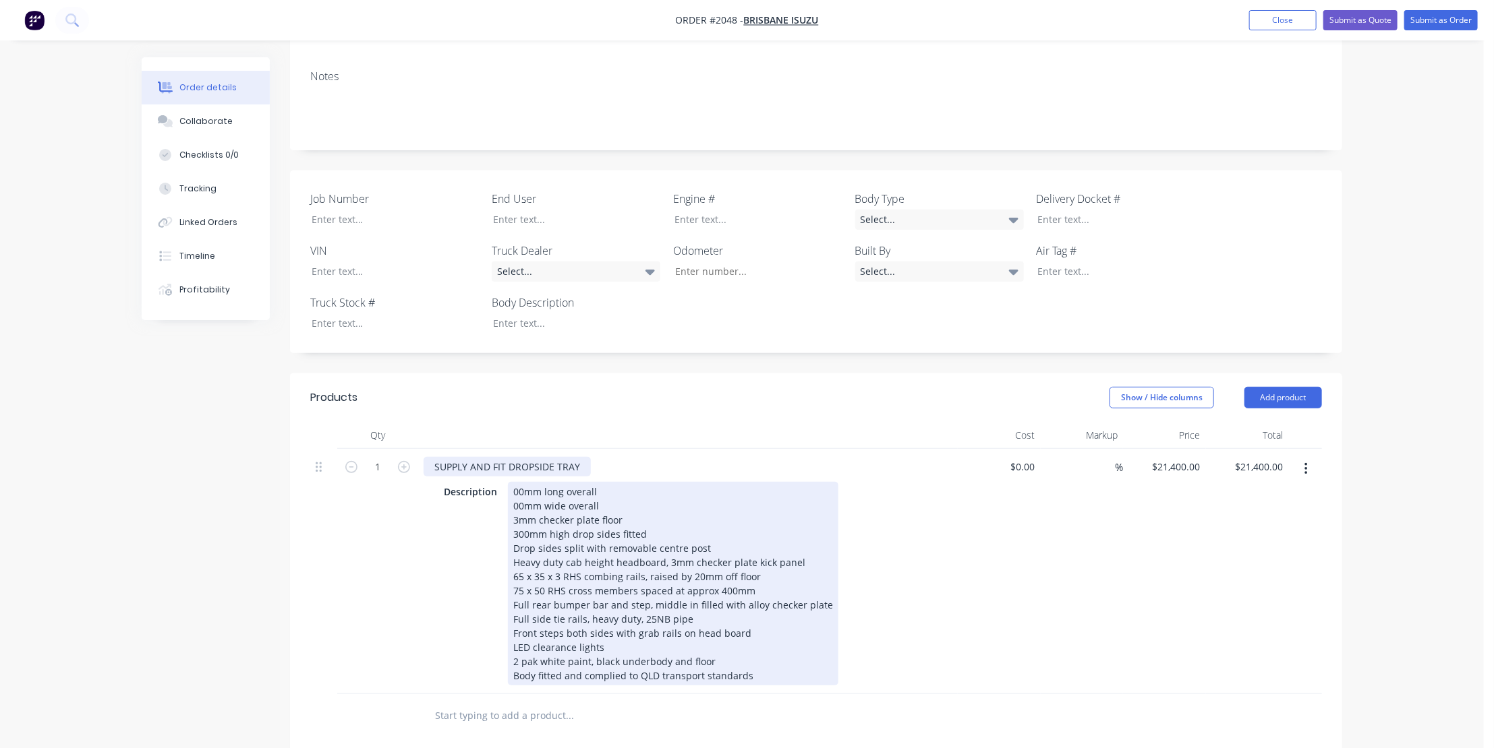
drag, startPoint x: 517, startPoint y: 447, endPoint x: 560, endPoint y: 473, distance: 49.6
click at [518, 457] on div "SUPPLY AND FIT DROPSIDE TRAY" at bounding box center [506, 467] width 167 height 20
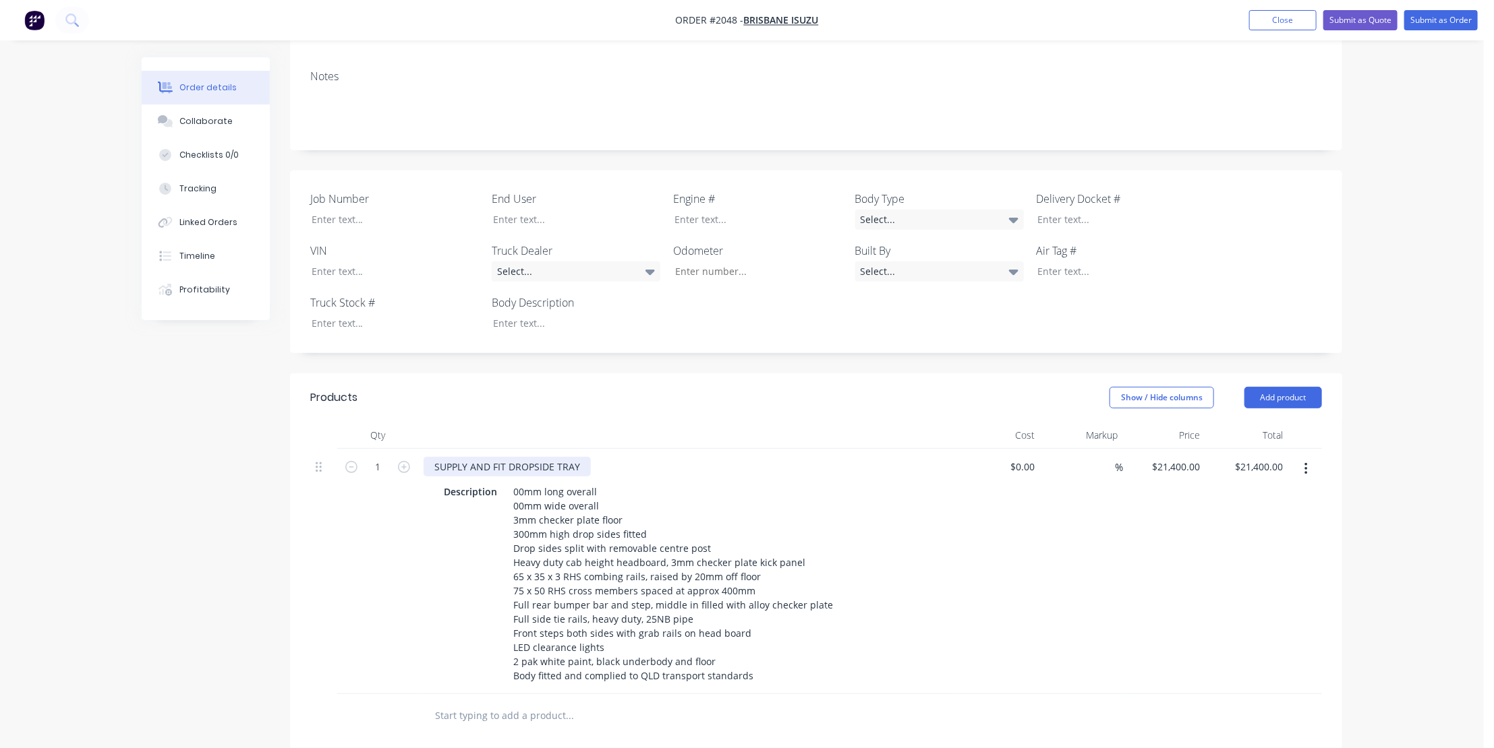
click at [580, 457] on div "SUPPLY AND FIT DROPSIDE TRAY" at bounding box center [506, 467] width 167 height 20
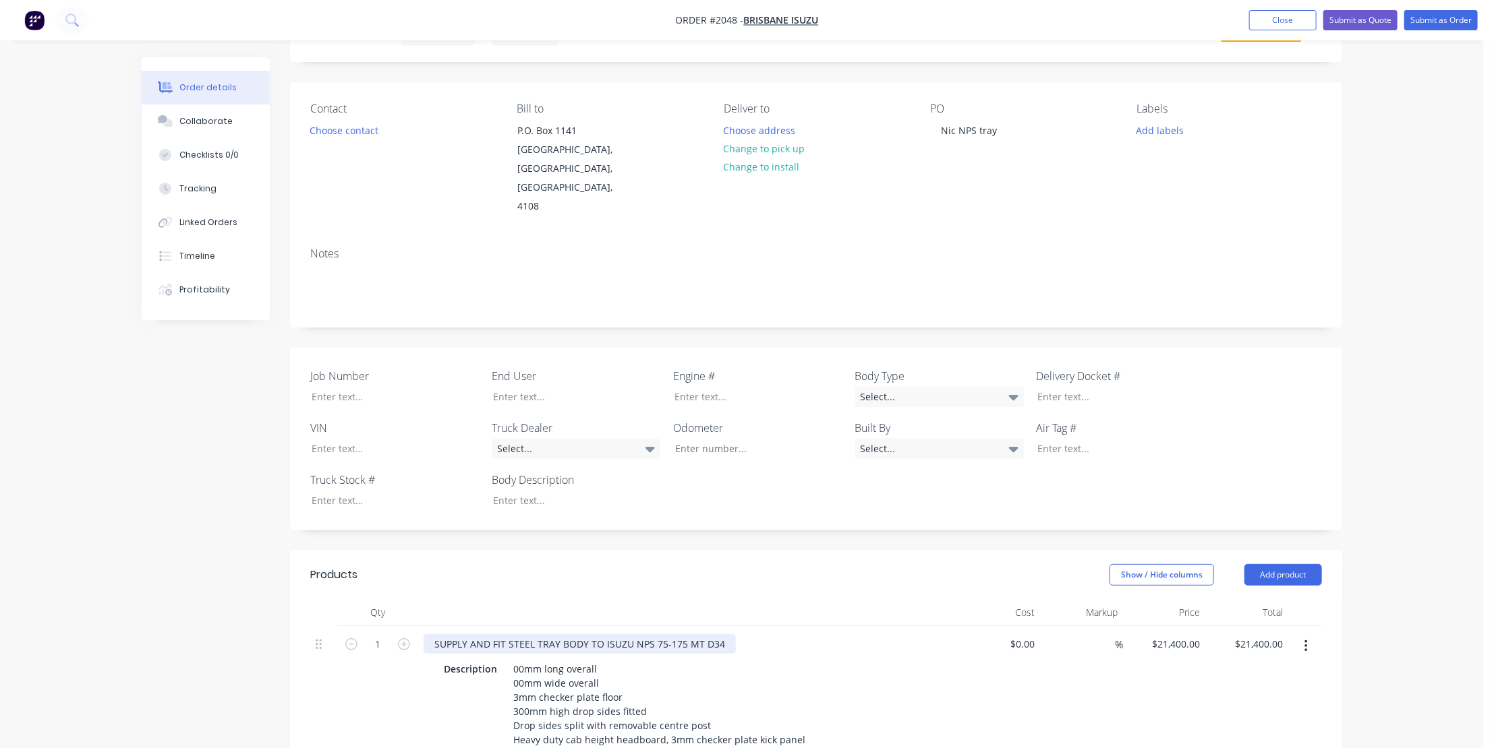
scroll to position [61, 0]
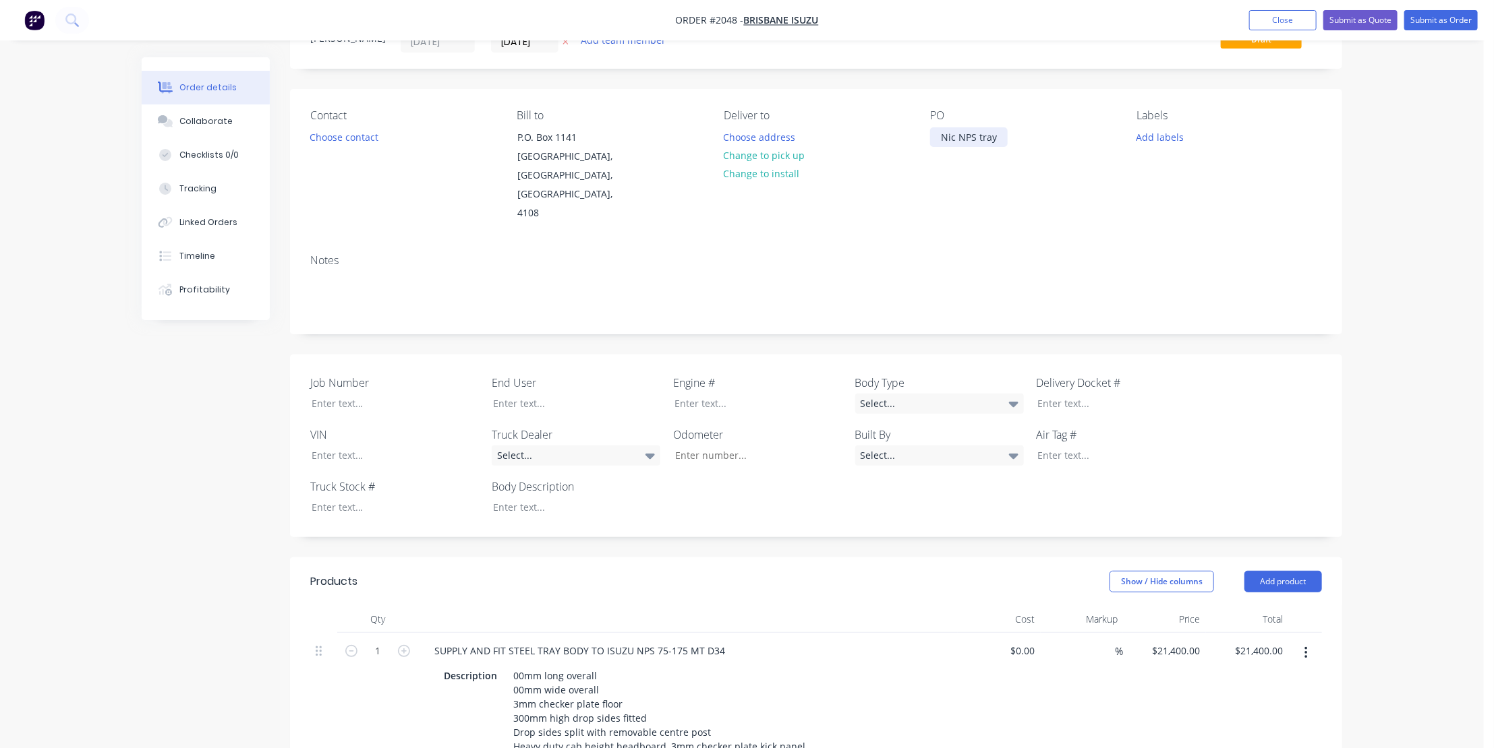
click at [998, 136] on div "Nic NPS tray" at bounding box center [969, 137] width 78 height 20
drag, startPoint x: 955, startPoint y: 136, endPoint x: 911, endPoint y: 144, distance: 45.2
click at [911, 144] on div "Contact Choose contact [PERSON_NAME] to P.O. [GEOGRAPHIC_DATA] Deliver to Choos…" at bounding box center [816, 166] width 1052 height 154
click at [1049, 136] on div "[PERSON_NAME] Water NPS tray" at bounding box center [1014, 137] width 168 height 20
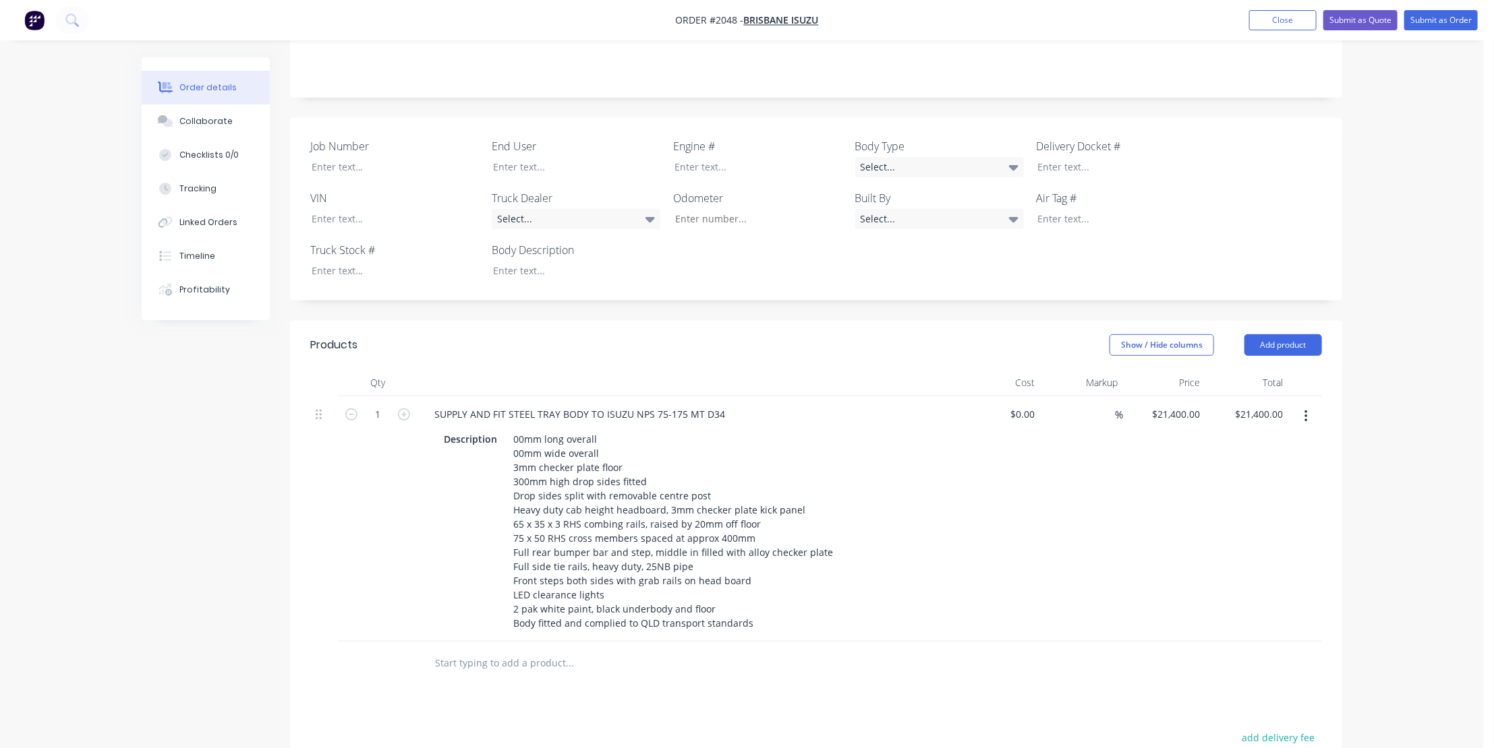
scroll to position [306, 0]
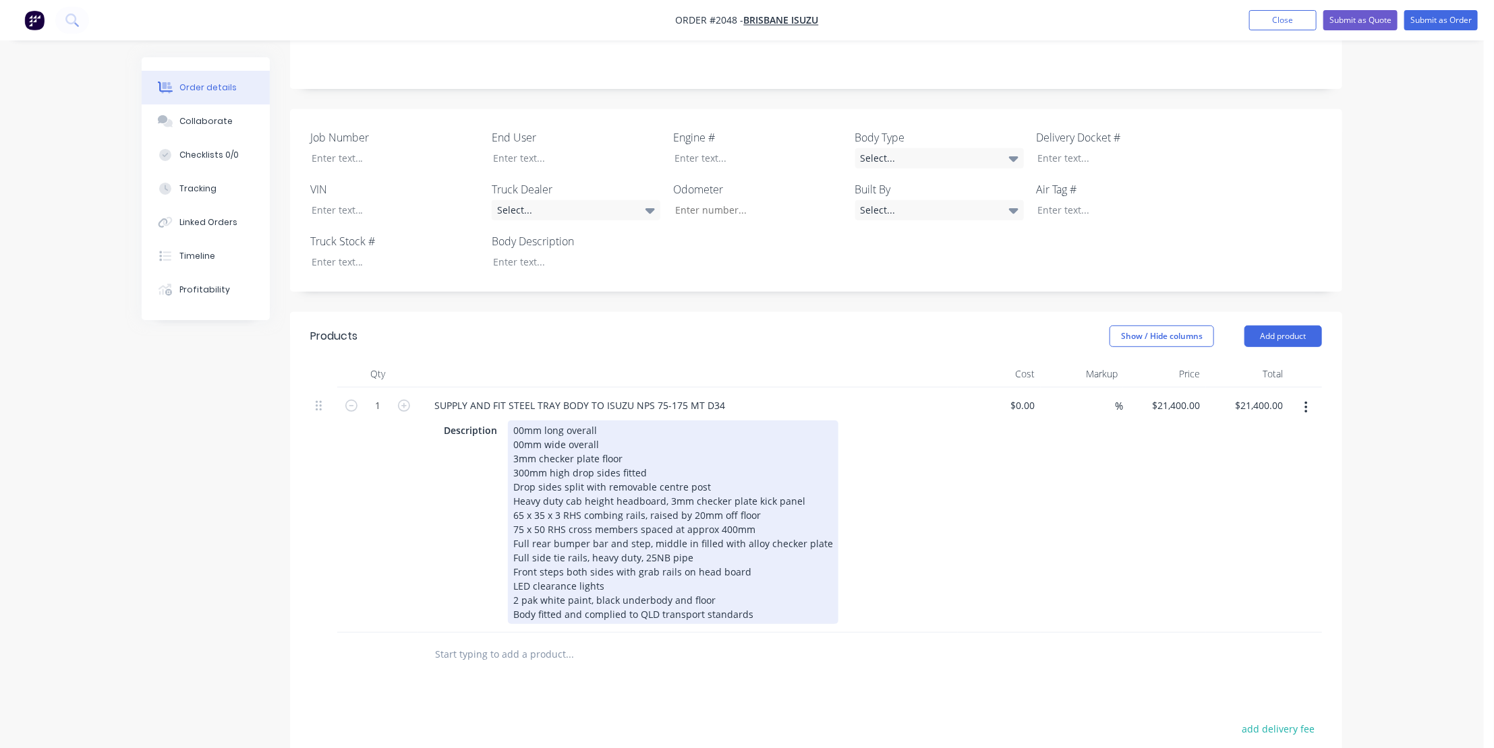
click at [510, 421] on div "00mm long overall 00mm wide overall 3mm checker plate floor 300mm high drop sid…" at bounding box center [673, 523] width 330 height 204
click at [525, 421] on div "00mm long overall 00mm wide overall 3mm checker plate floor 300mm high drop sid…" at bounding box center [673, 523] width 330 height 204
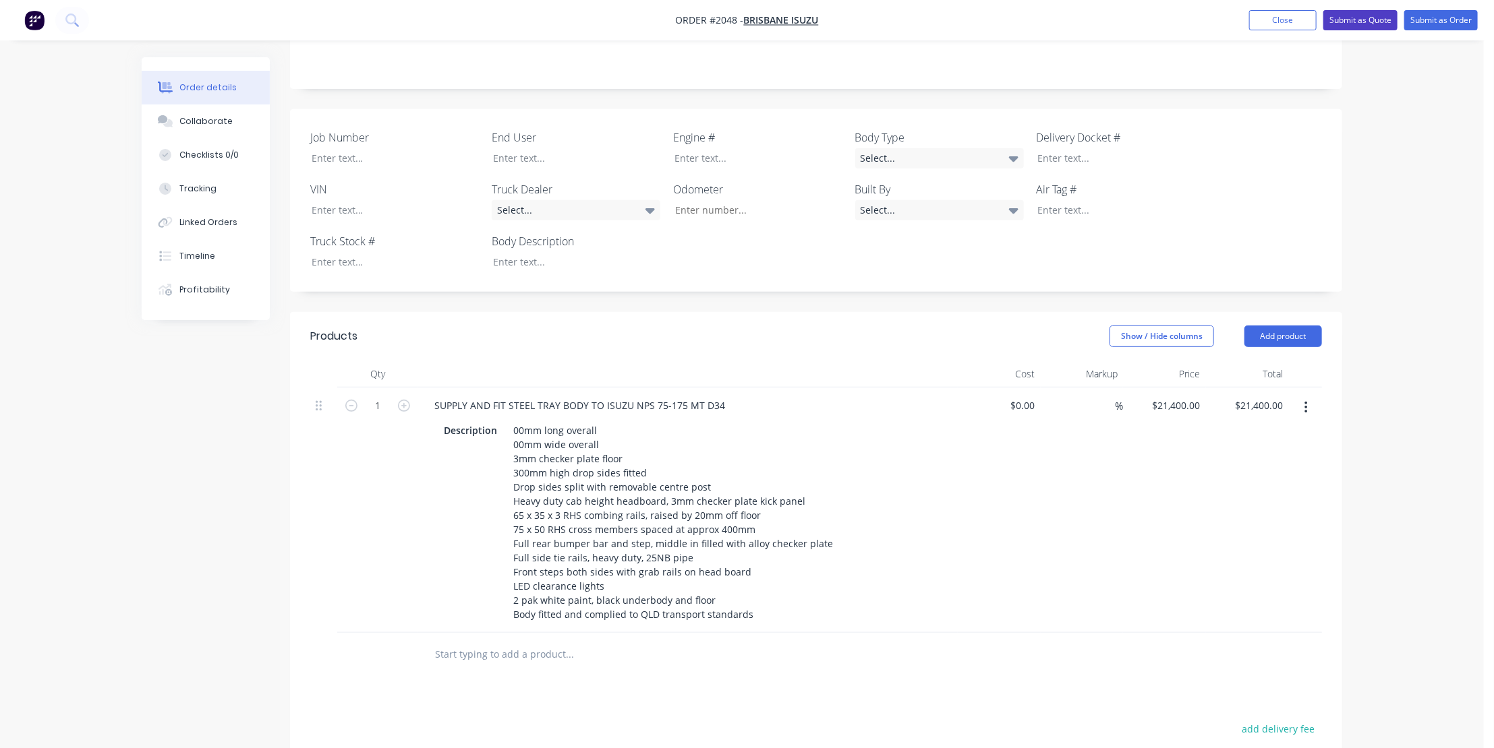
click at [1355, 13] on button "Submit as Quote" at bounding box center [1360, 20] width 74 height 20
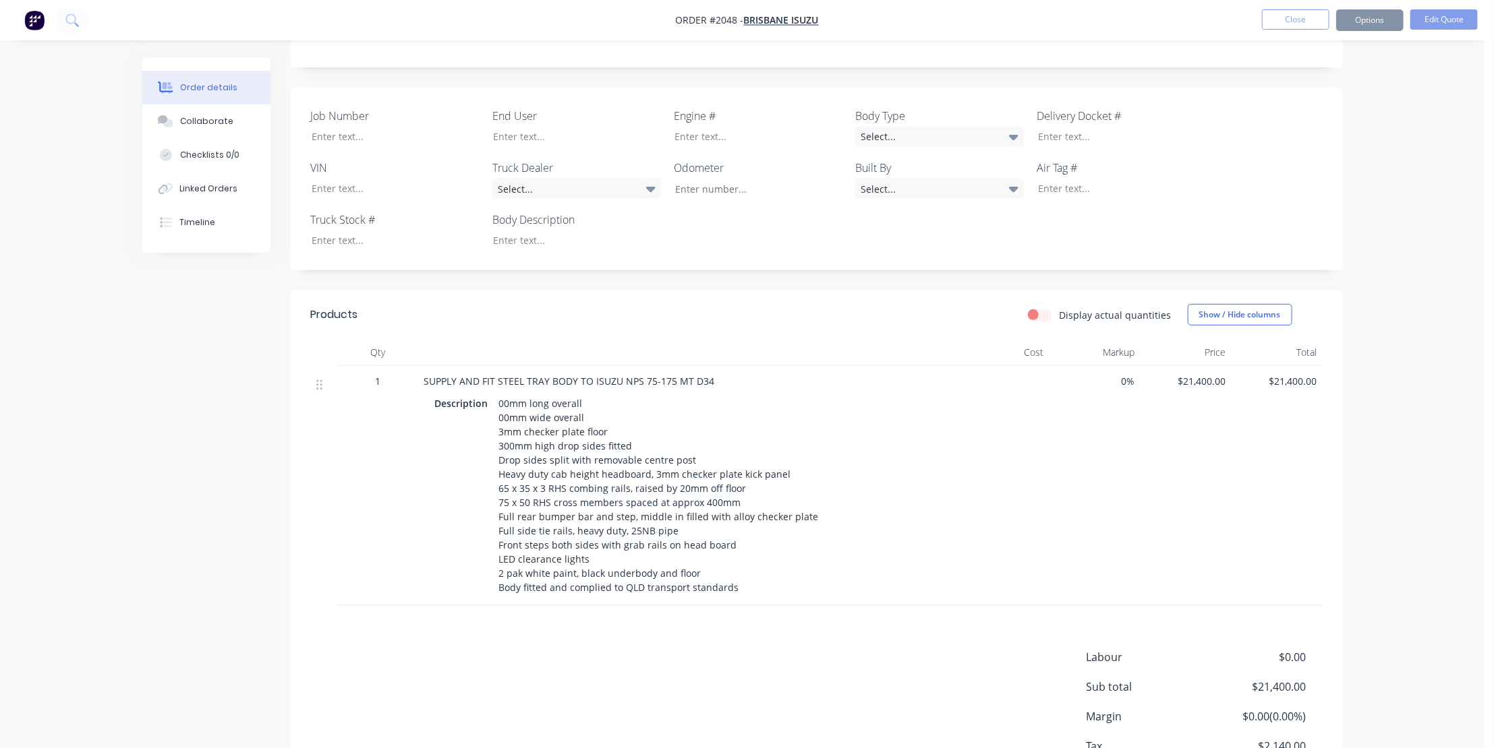
scroll to position [0, 0]
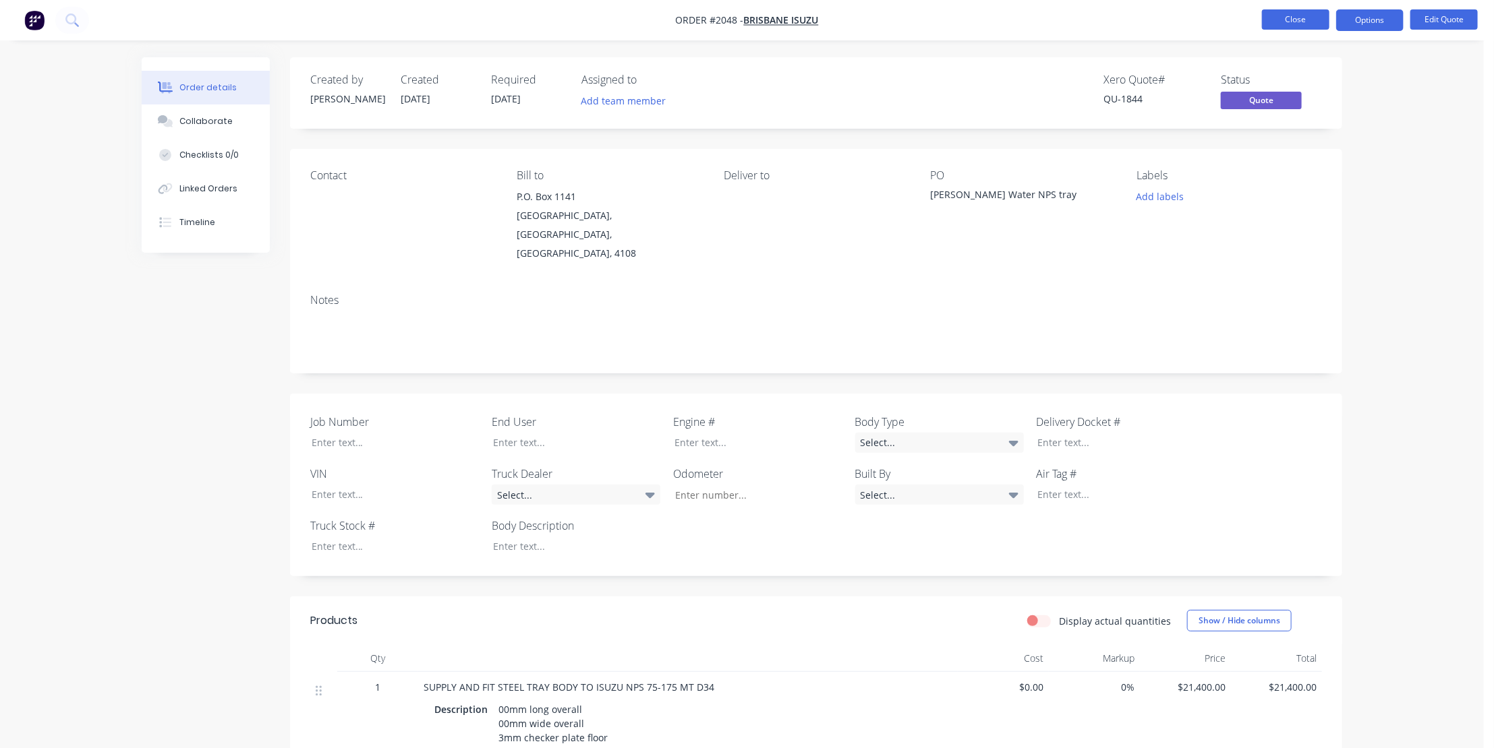
click at [1284, 13] on button "Close" at bounding box center [1295, 19] width 67 height 20
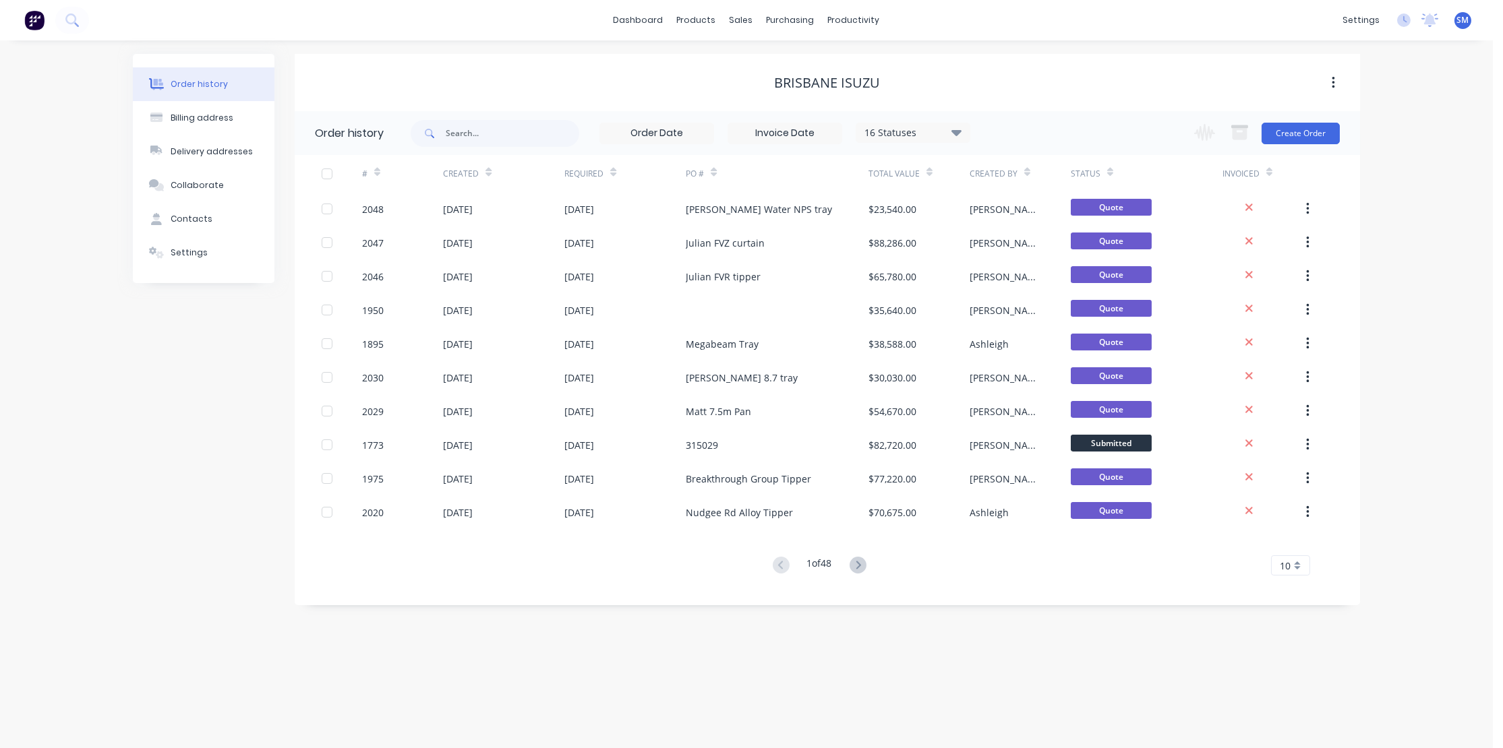
click at [1043, 89] on div "Brisbane Isuzu" at bounding box center [827, 83] width 1065 height 16
click at [766, 62] on div "Sales Orders" at bounding box center [791, 65] width 55 height 12
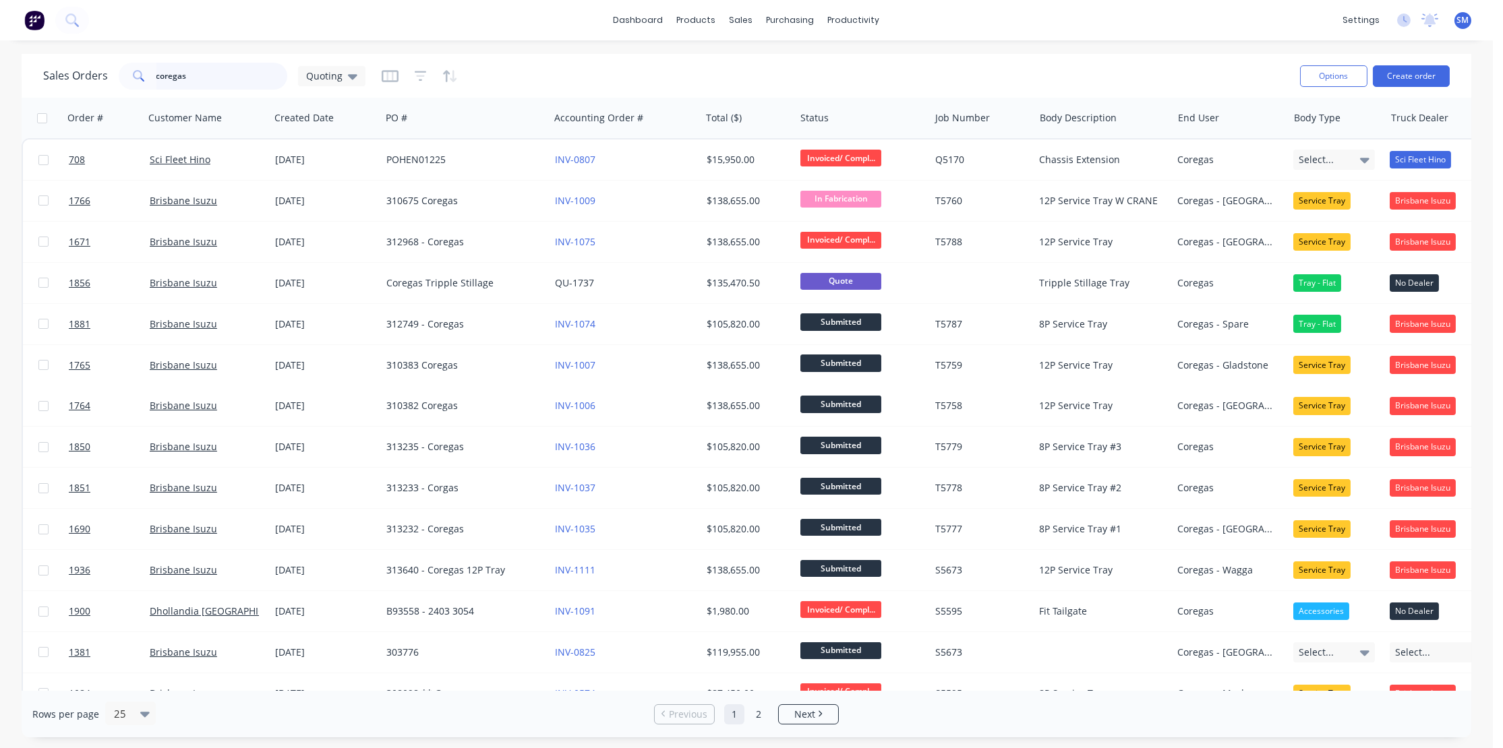
click at [204, 85] on input "coregas" at bounding box center [221, 76] width 131 height 27
drag, startPoint x: 181, startPoint y: 75, endPoint x: -16, endPoint y: 73, distance: 196.2
click at [0, 73] on html "dashboard products sales purchasing productivity dashboard products Product Cat…" at bounding box center [751, 374] width 1503 height 748
type input "bucchini"
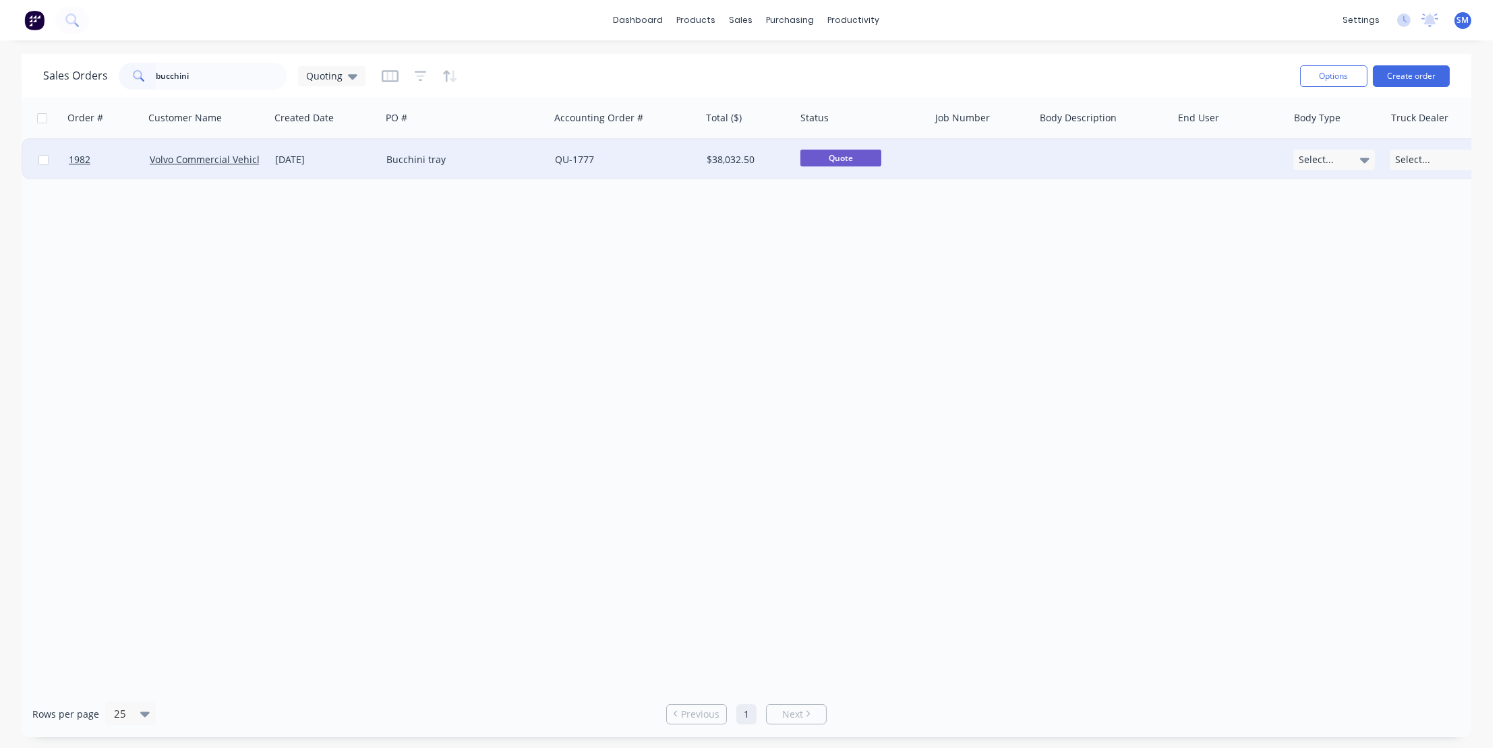
click at [403, 160] on div "Bucchini tray" at bounding box center [461, 159] width 150 height 13
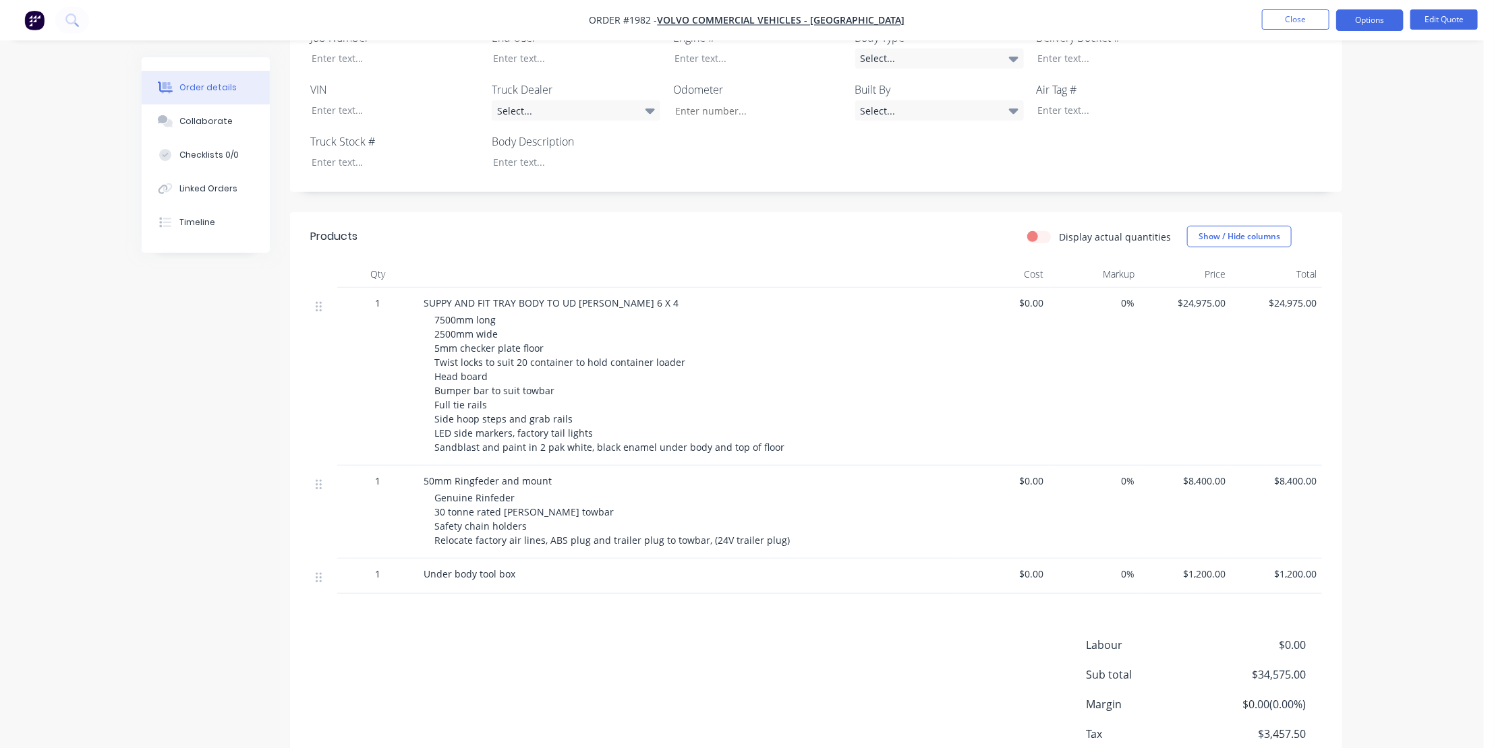
scroll to position [329, 0]
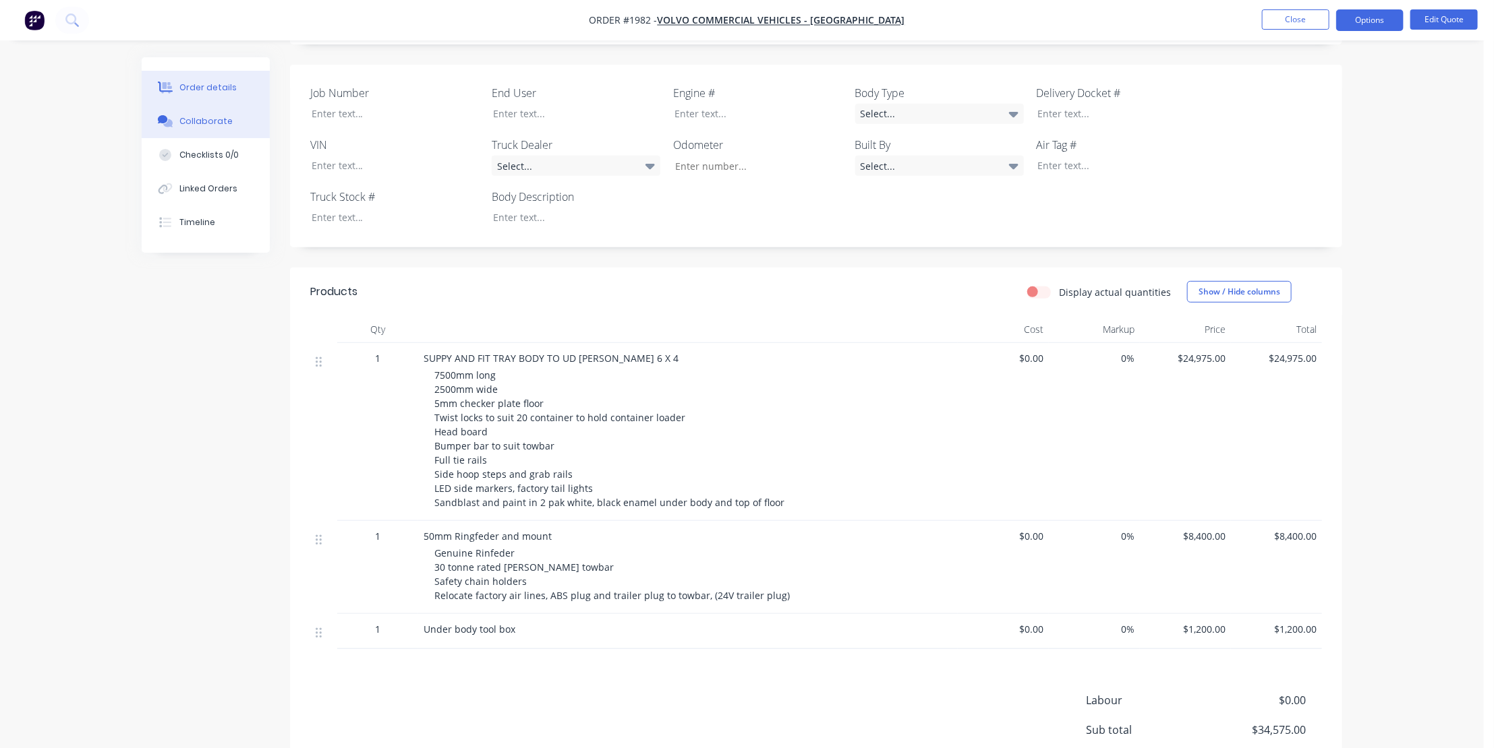
click at [191, 123] on div "Collaborate" at bounding box center [205, 121] width 53 height 12
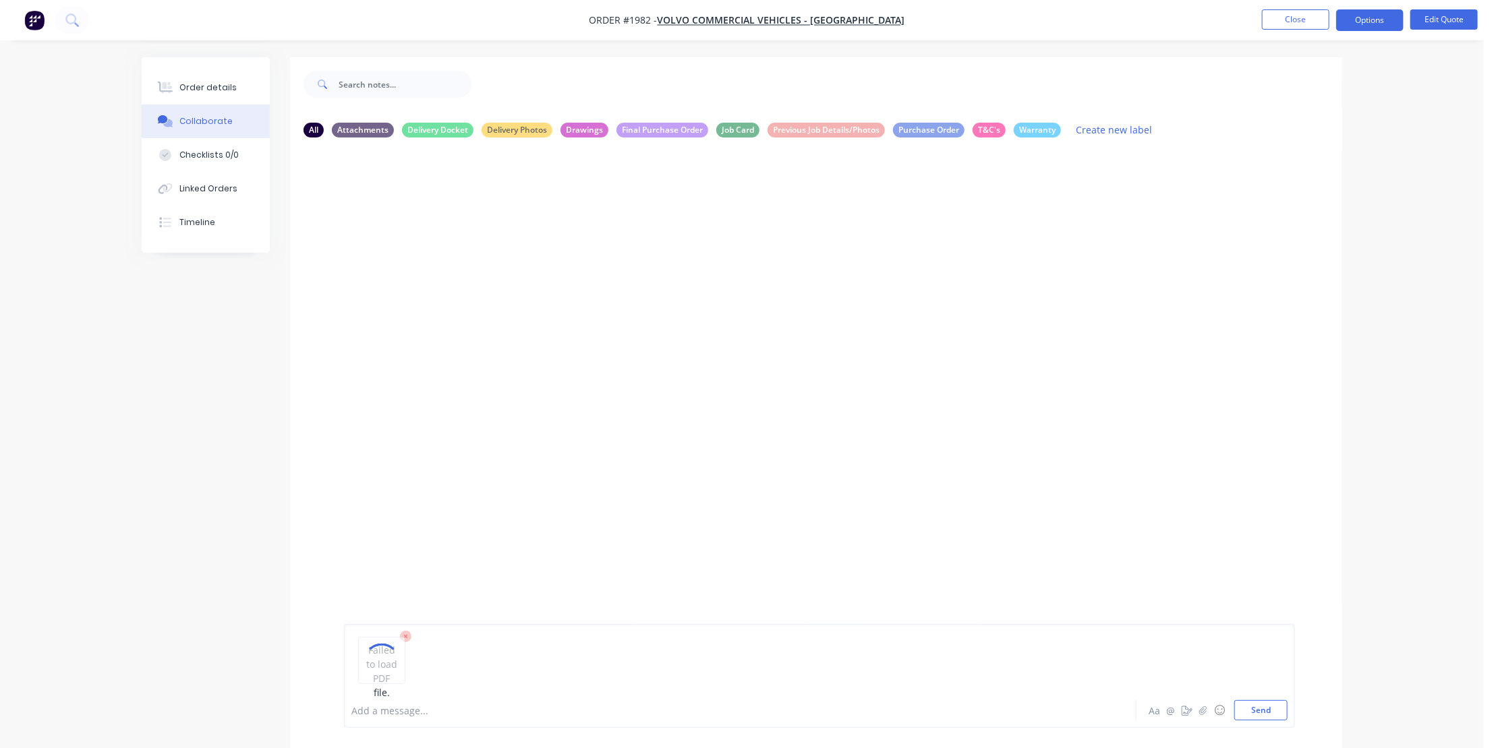
click at [993, 408] on div at bounding box center [816, 420] width 1052 height 545
click at [1307, 13] on button "Close" at bounding box center [1295, 19] width 67 height 20
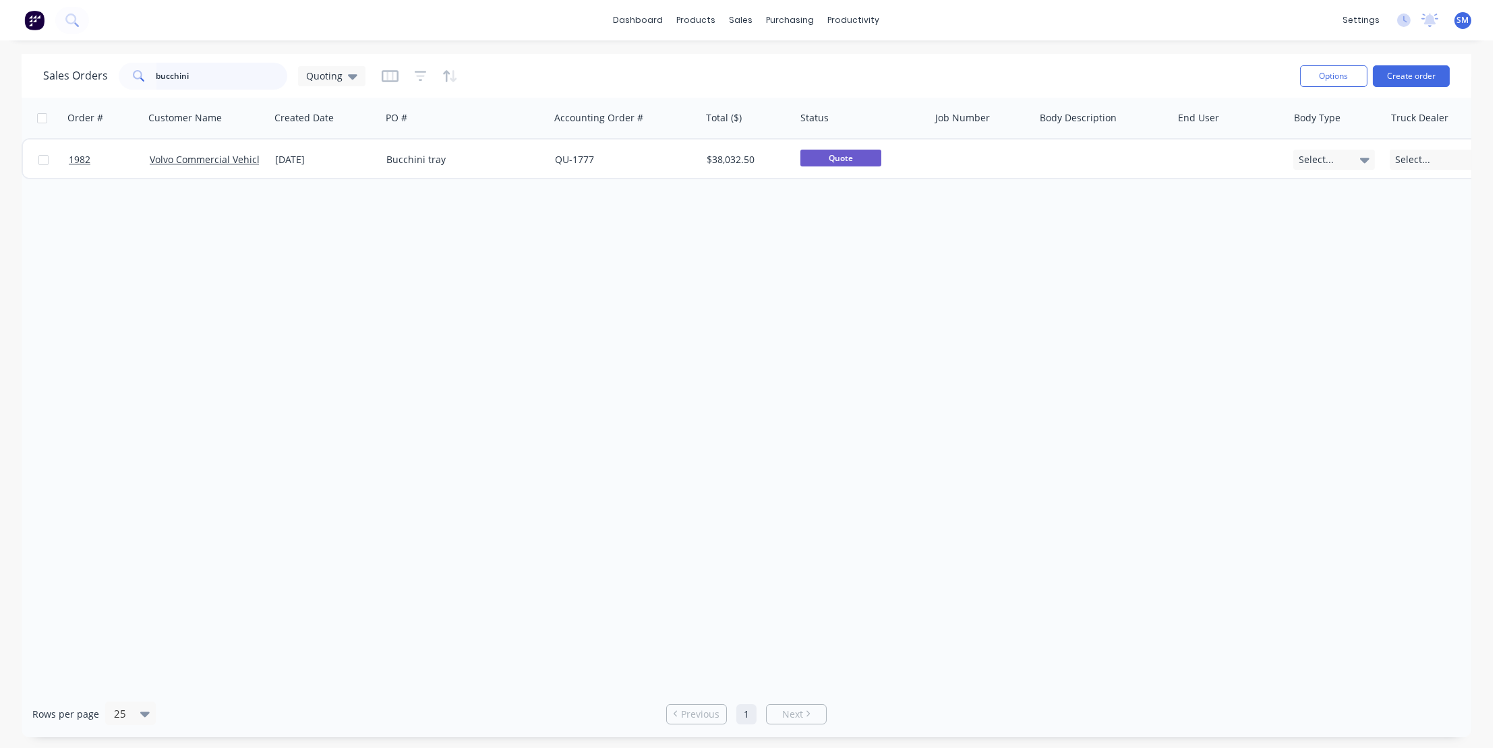
drag, startPoint x: 123, startPoint y: 76, endPoint x: 105, endPoint y: 70, distance: 19.0
click at [107, 72] on div "Sales Orders bucchini Quoting" at bounding box center [204, 76] width 322 height 27
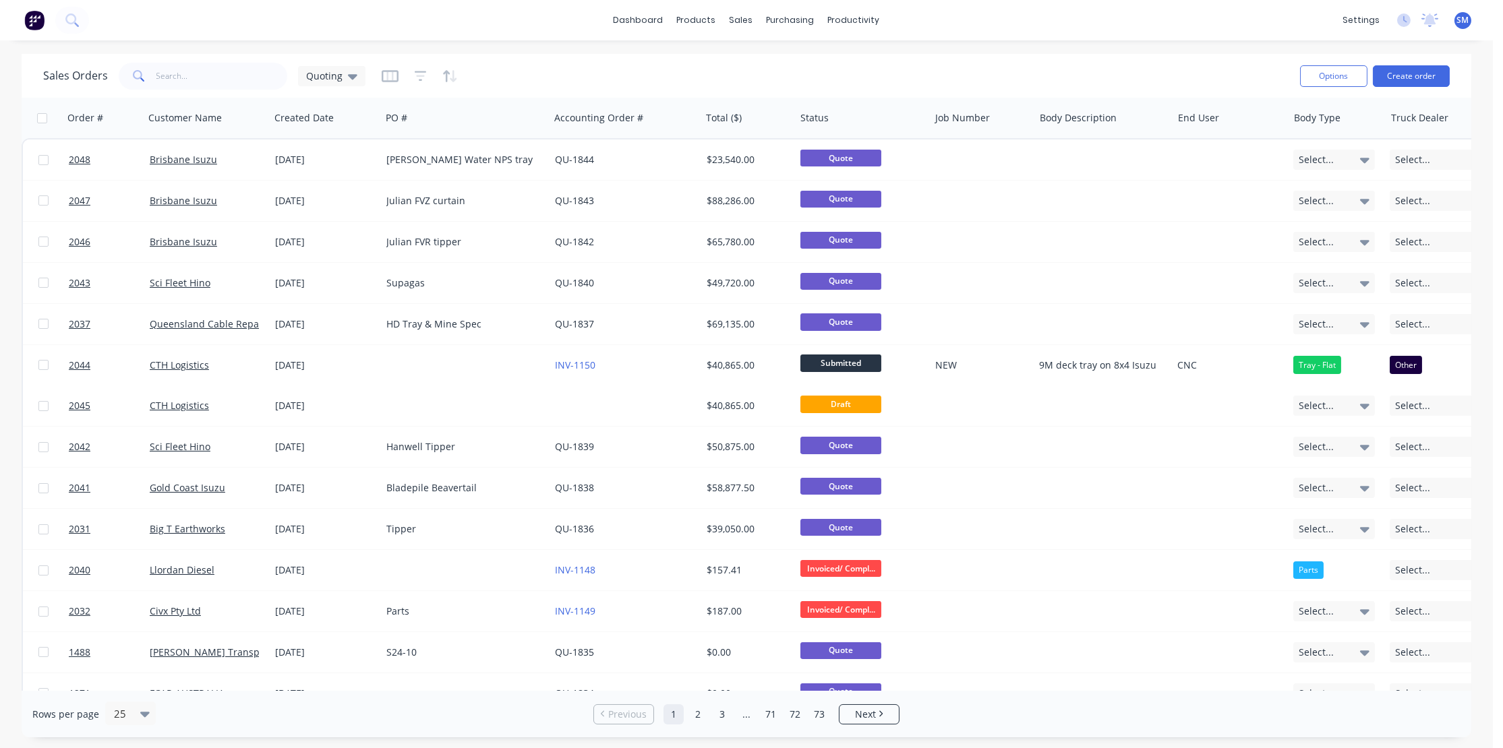
click at [832, 80] on div "Sales Orders Quoting" at bounding box center [666, 75] width 1246 height 33
click at [786, 61] on div "Sales Orders" at bounding box center [791, 65] width 55 height 12
click at [180, 76] on input "text" at bounding box center [221, 76] width 131 height 27
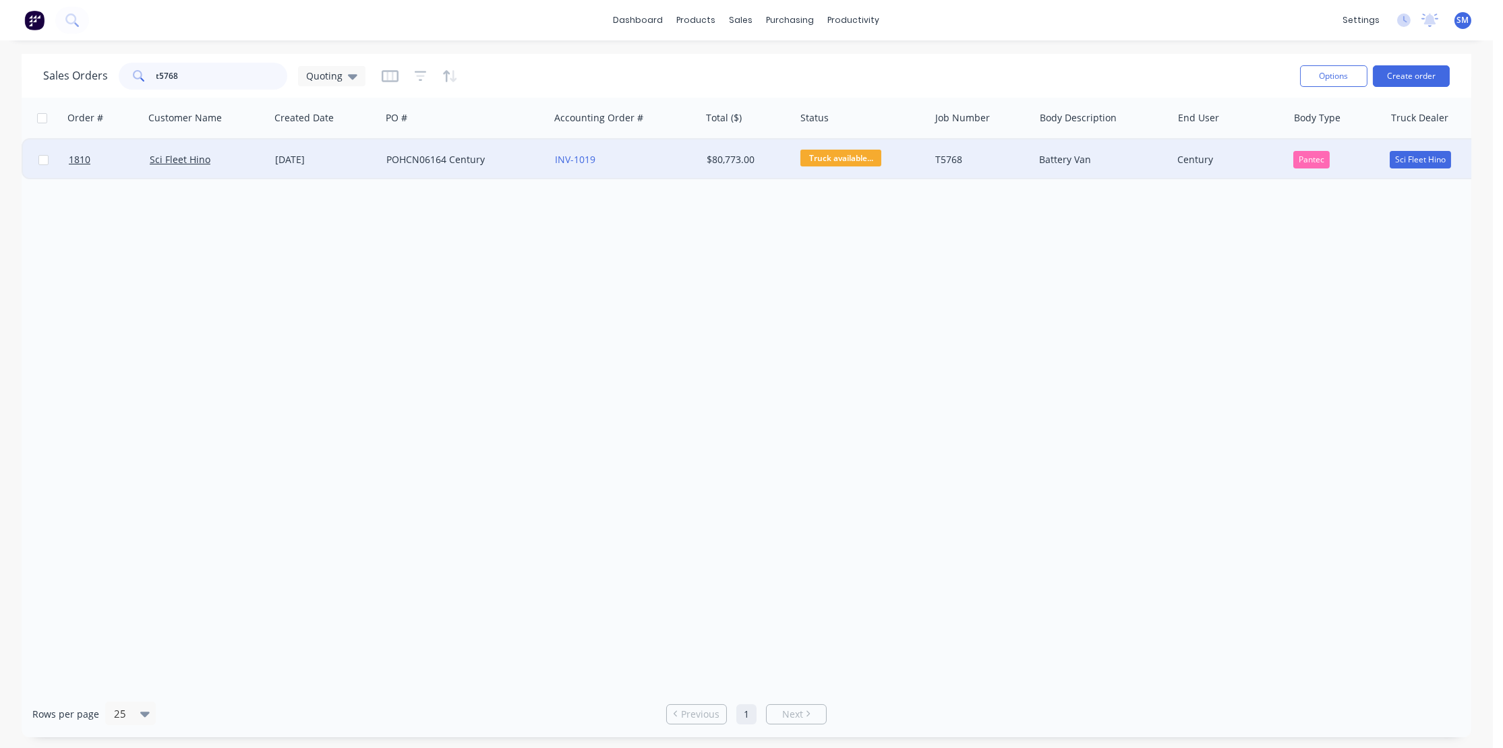
type input "t5768"
click at [418, 156] on div "POHCN06164 Century" at bounding box center [461, 159] width 150 height 13
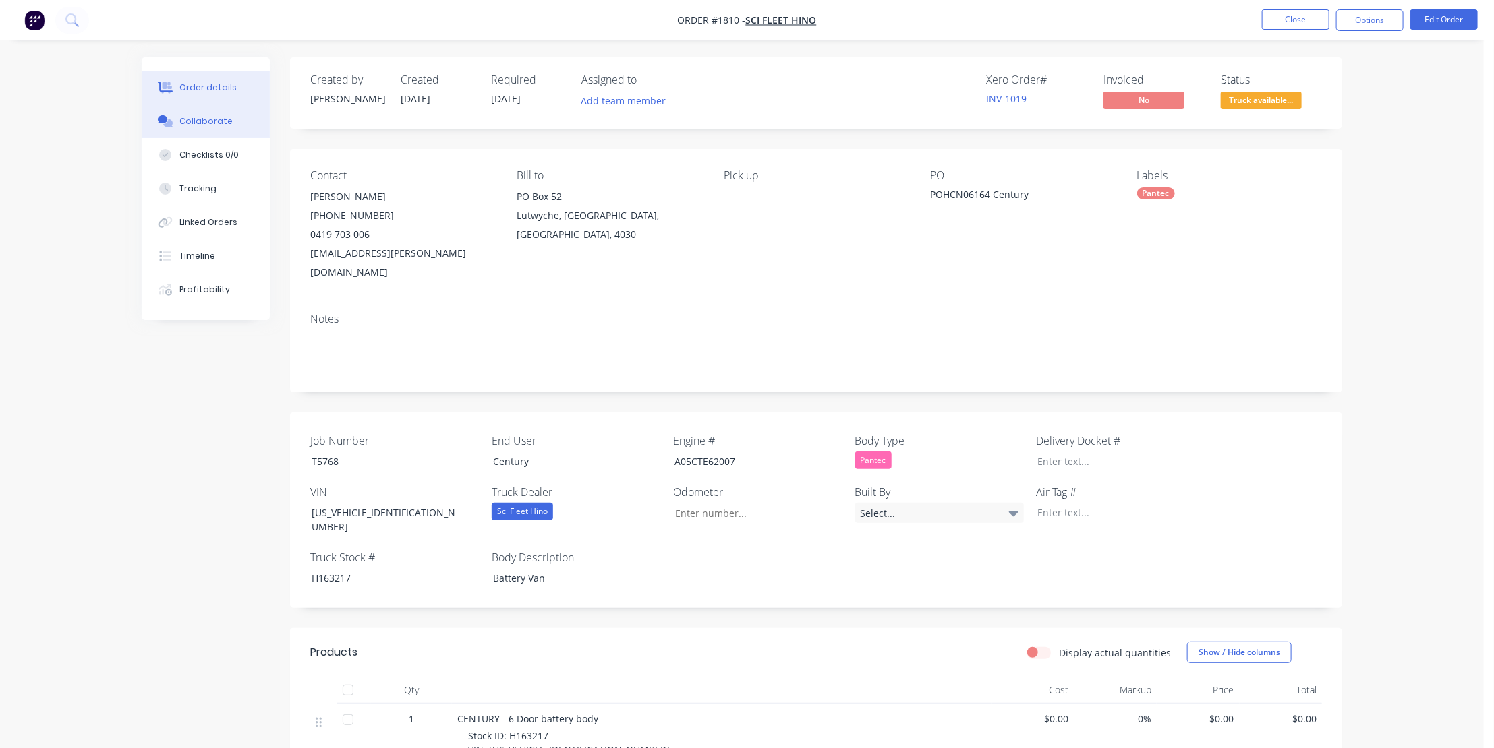
click at [185, 117] on div "Collaborate" at bounding box center [205, 121] width 53 height 12
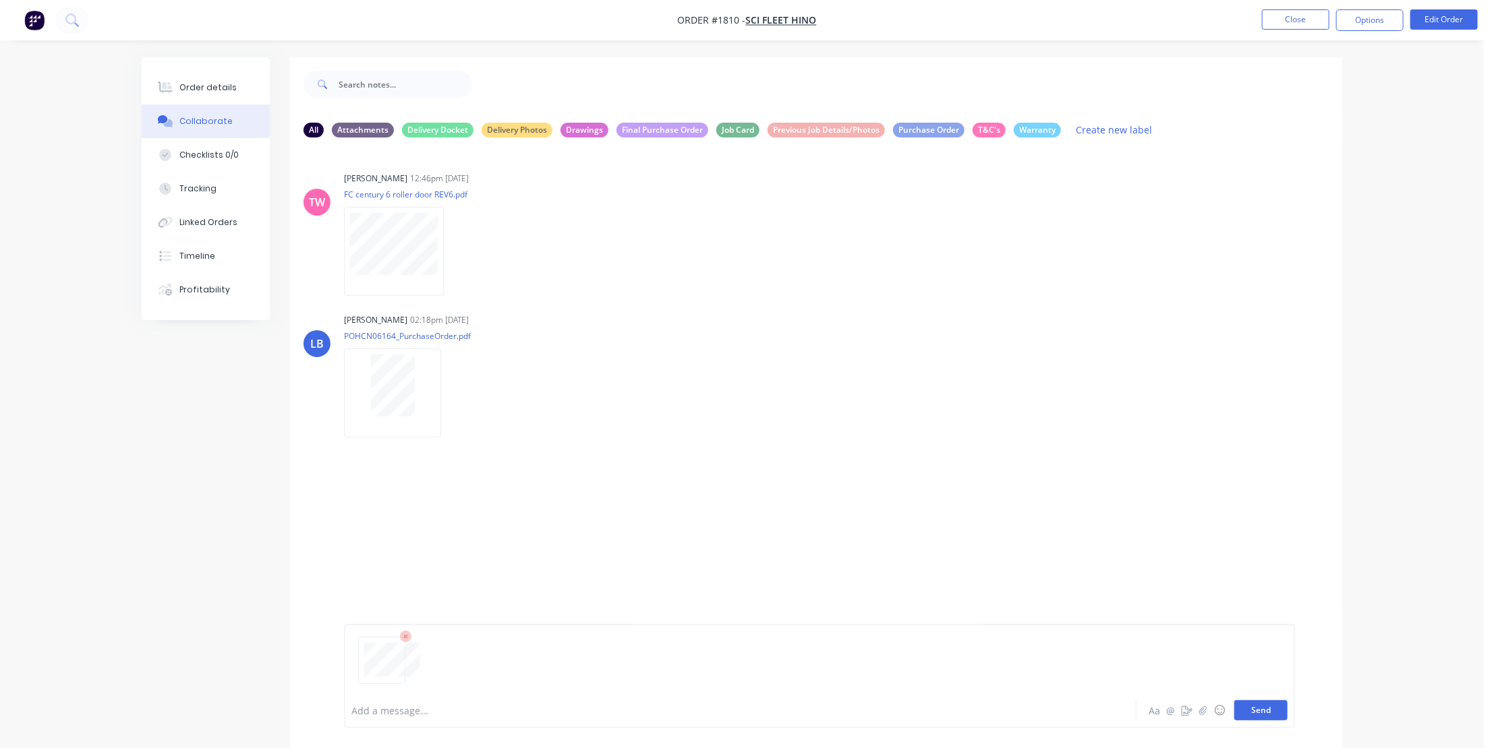
click at [1259, 708] on button "Send" at bounding box center [1260, 711] width 53 height 20
click at [703, 420] on div "[PERSON_NAME] 02:18pm [DATE] POHCN06164_PurchaseOrder.pdf Labels Download Delete" at bounding box center [554, 370] width 421 height 121
click at [1301, 14] on button "Close" at bounding box center [1295, 19] width 67 height 20
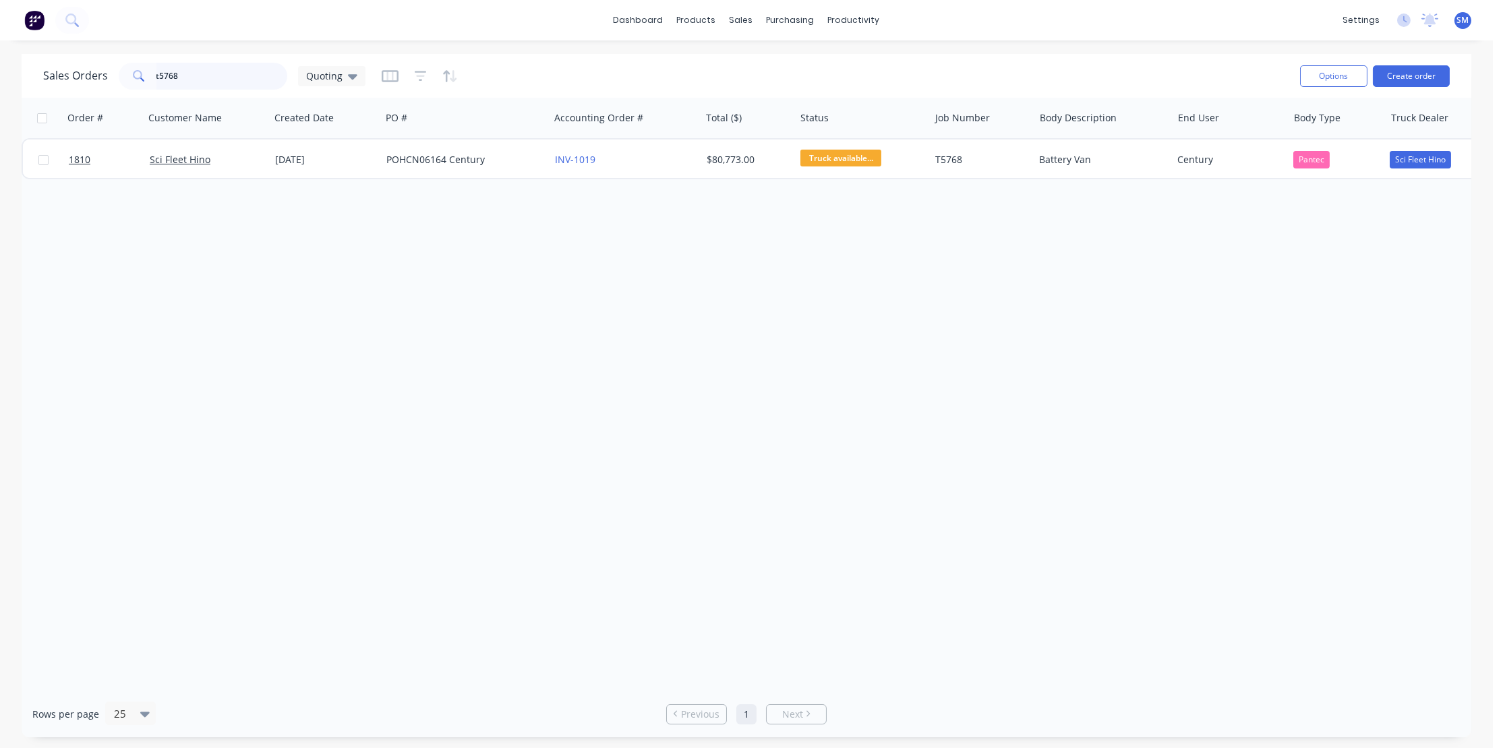
drag, startPoint x: 188, startPoint y: 73, endPoint x: 70, endPoint y: 79, distance: 118.1
click at [67, 80] on div "Sales Orders t5768 Quoting" at bounding box center [204, 76] width 322 height 27
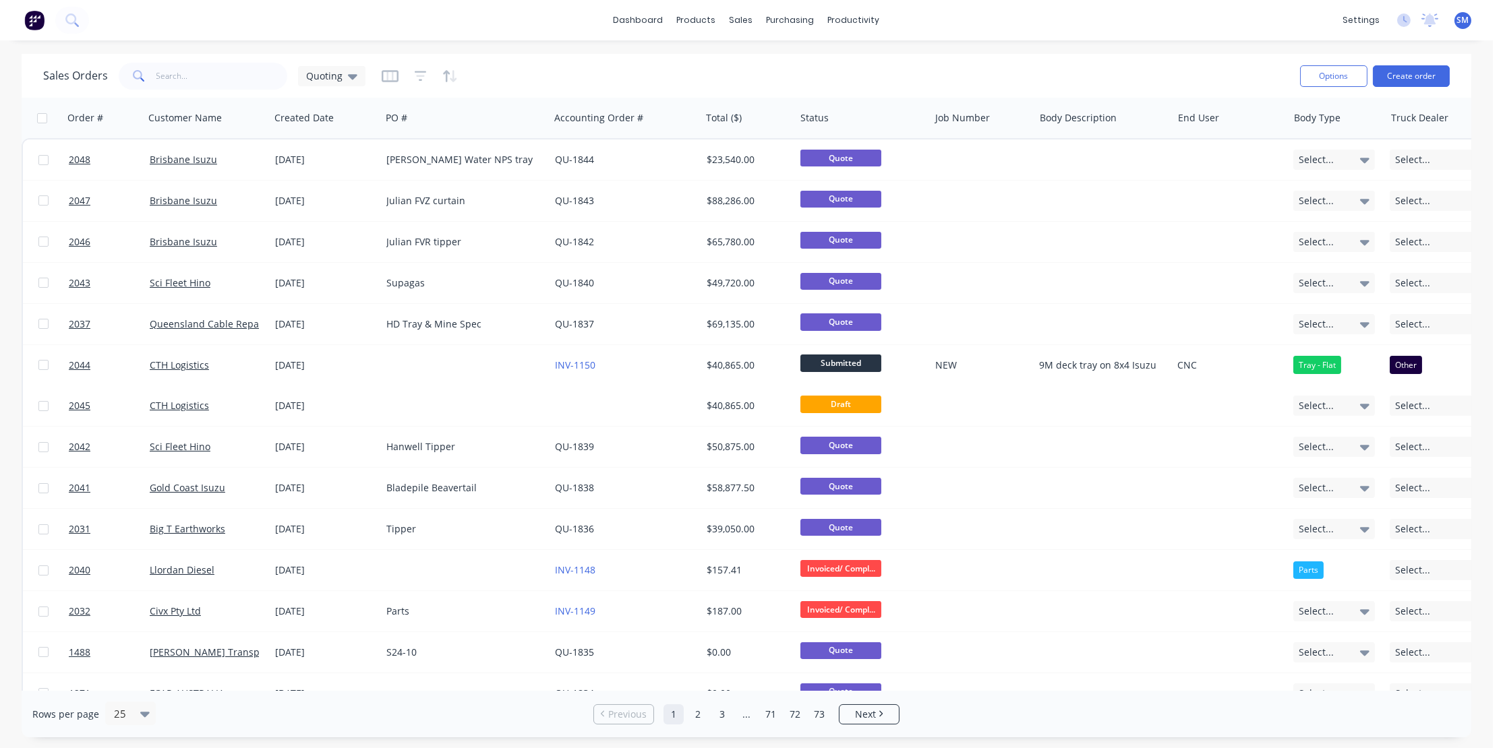
click at [944, 78] on div "Sales Orders Quoting" at bounding box center [666, 75] width 1246 height 33
